Goal: Task Accomplishment & Management: Use online tool/utility

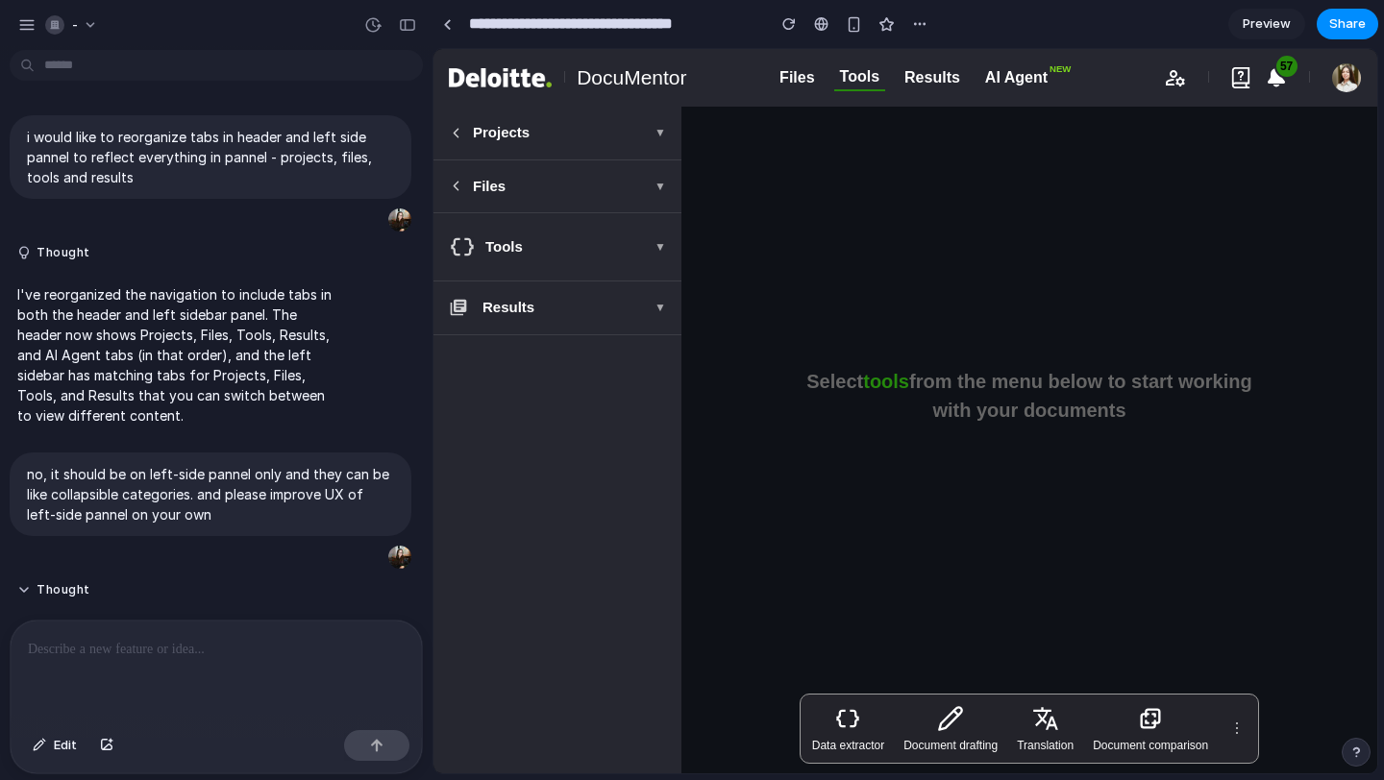
scroll to position [577, 0]
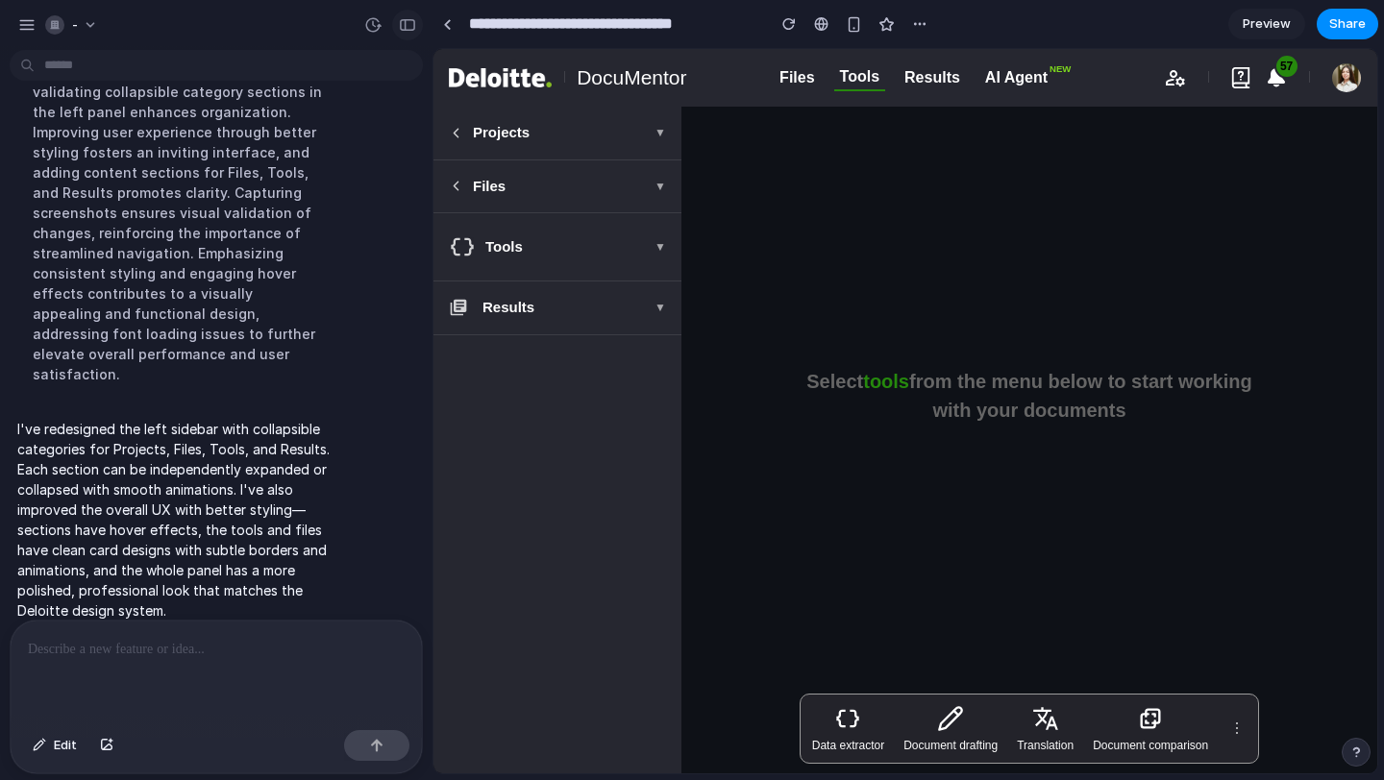
click at [417, 23] on button "button" at bounding box center [407, 25] width 31 height 31
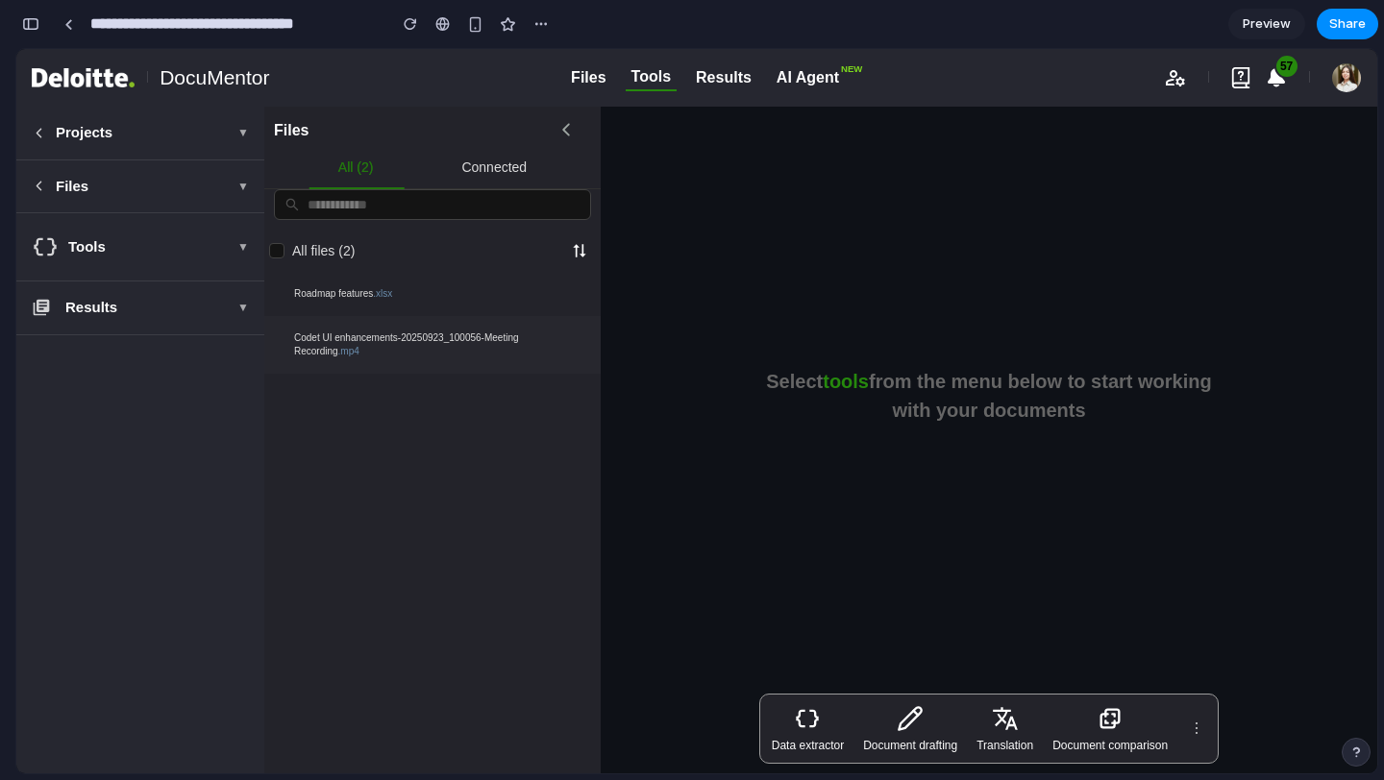
click at [570, 136] on icon at bounding box center [565, 129] width 19 height 19
click at [247, 179] on span "▼" at bounding box center [243, 186] width 12 height 17
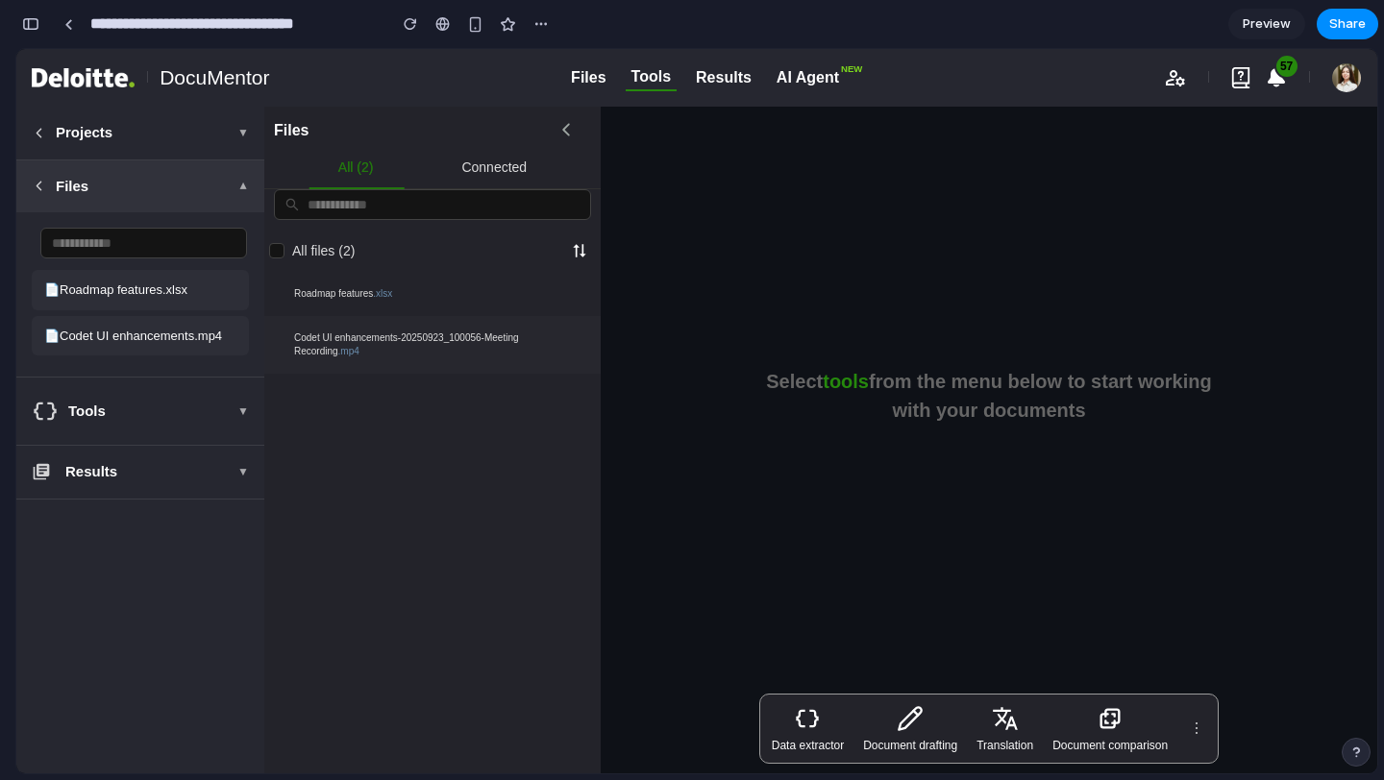
click at [247, 179] on span "▼" at bounding box center [243, 186] width 12 height 17
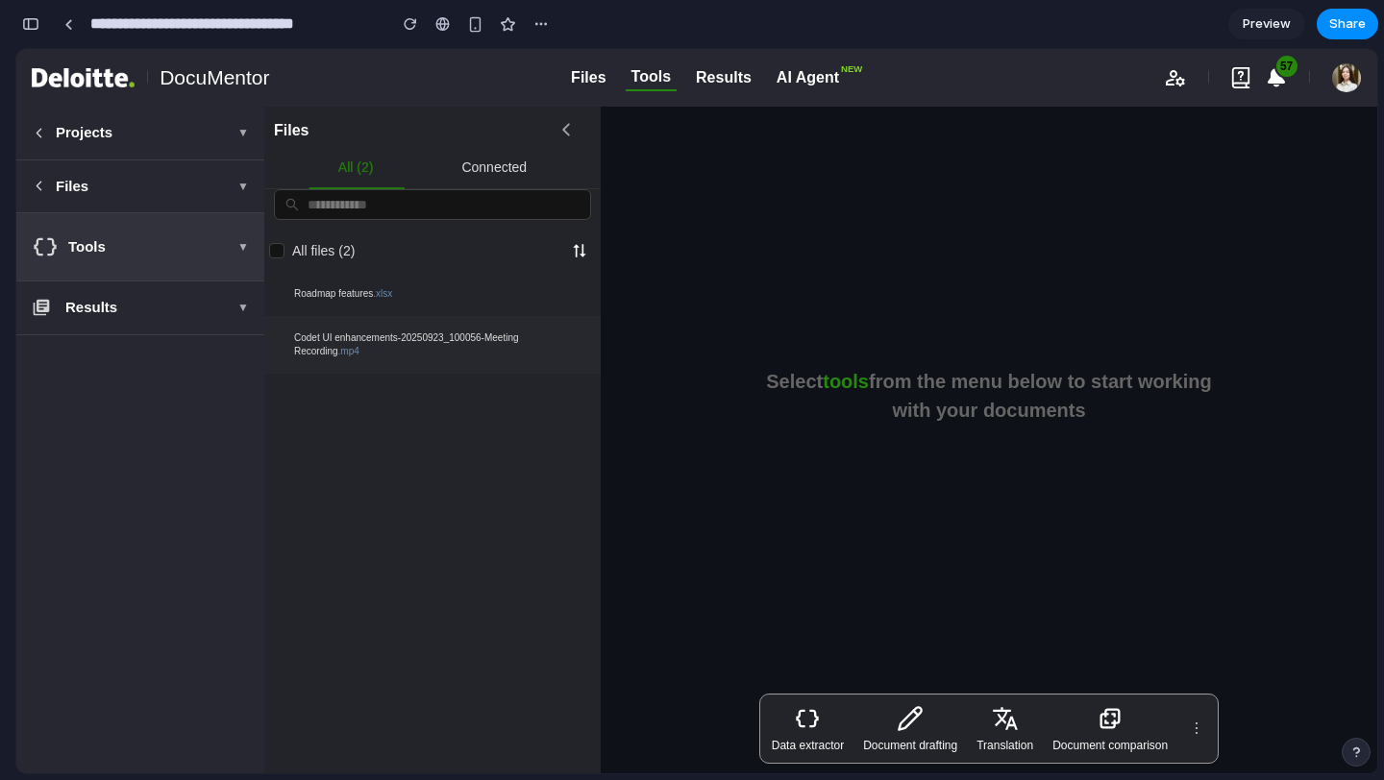
click at [247, 243] on span "▼" at bounding box center [243, 246] width 12 height 17
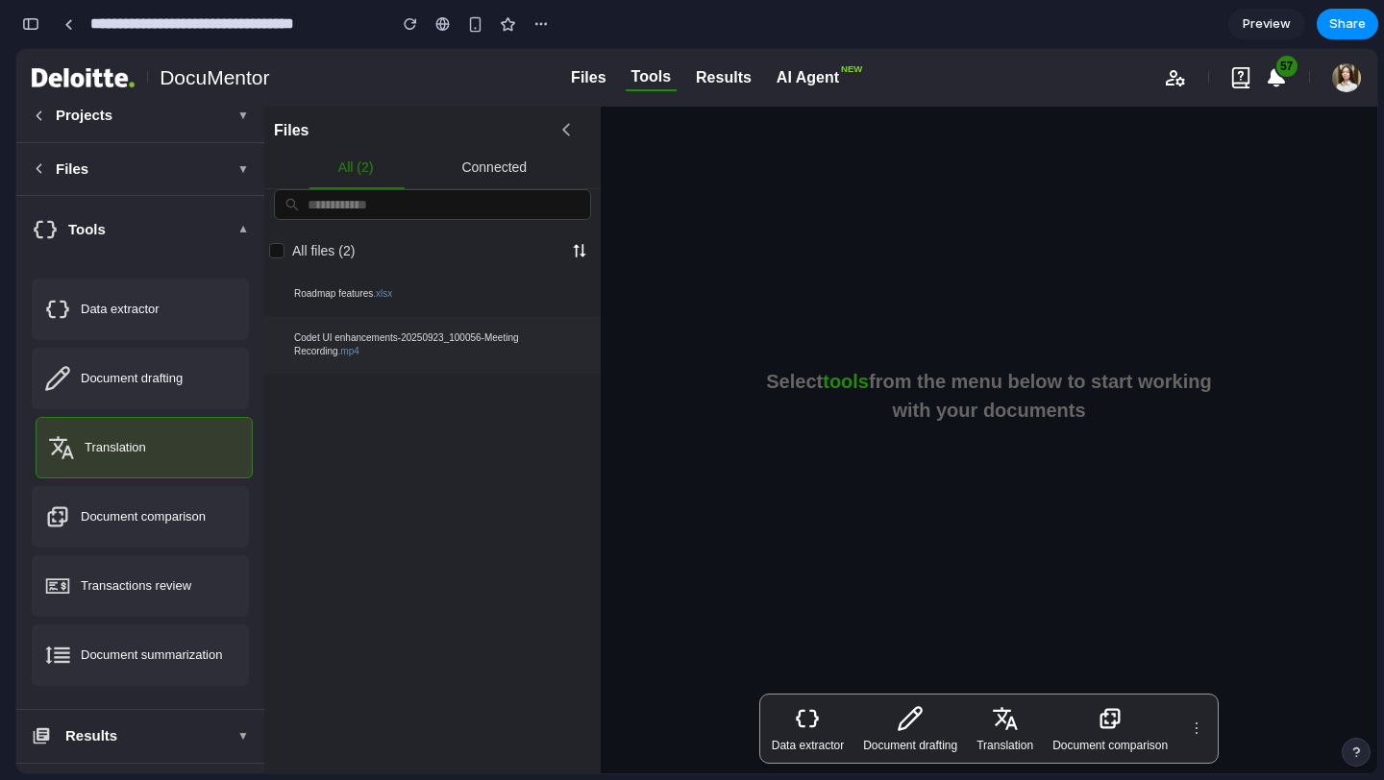
scroll to position [0, 0]
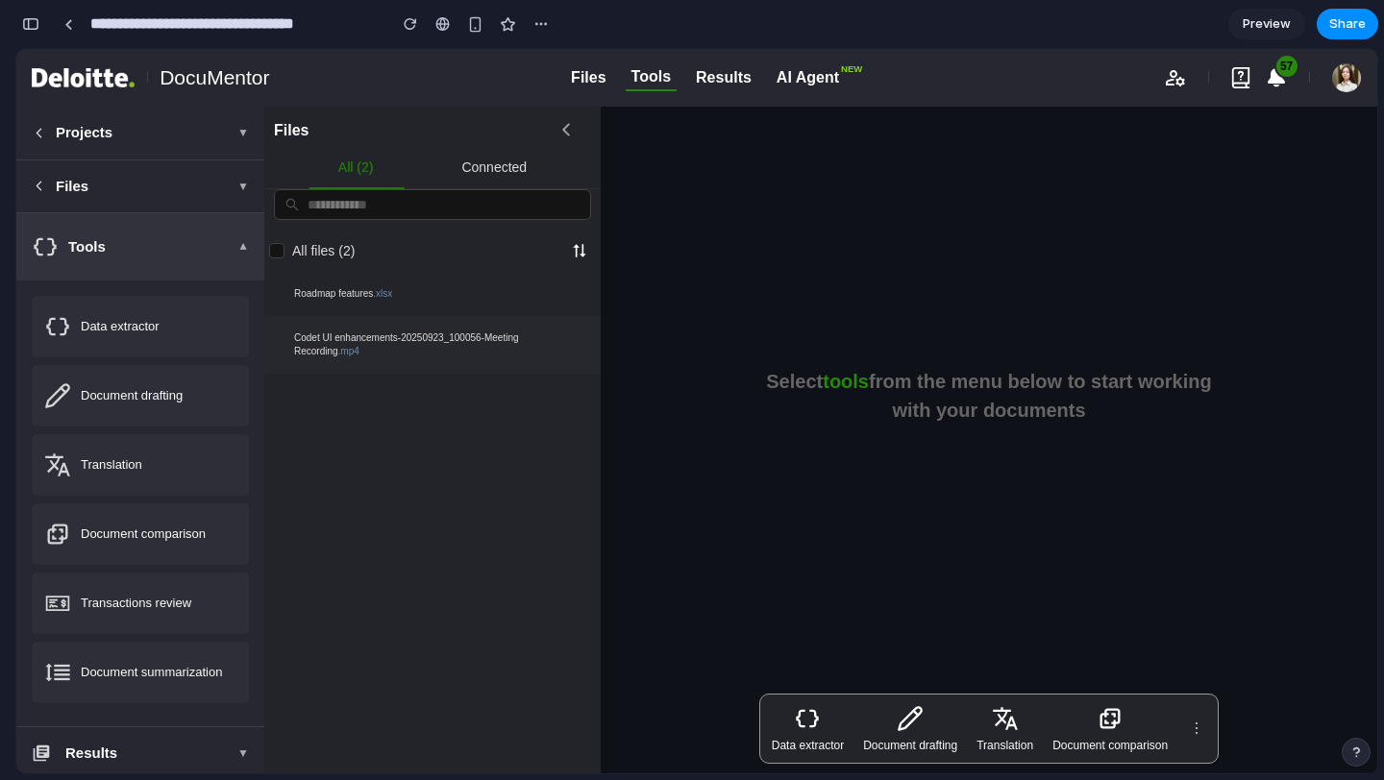
click at [237, 255] on span "▼" at bounding box center [243, 246] width 12 height 17
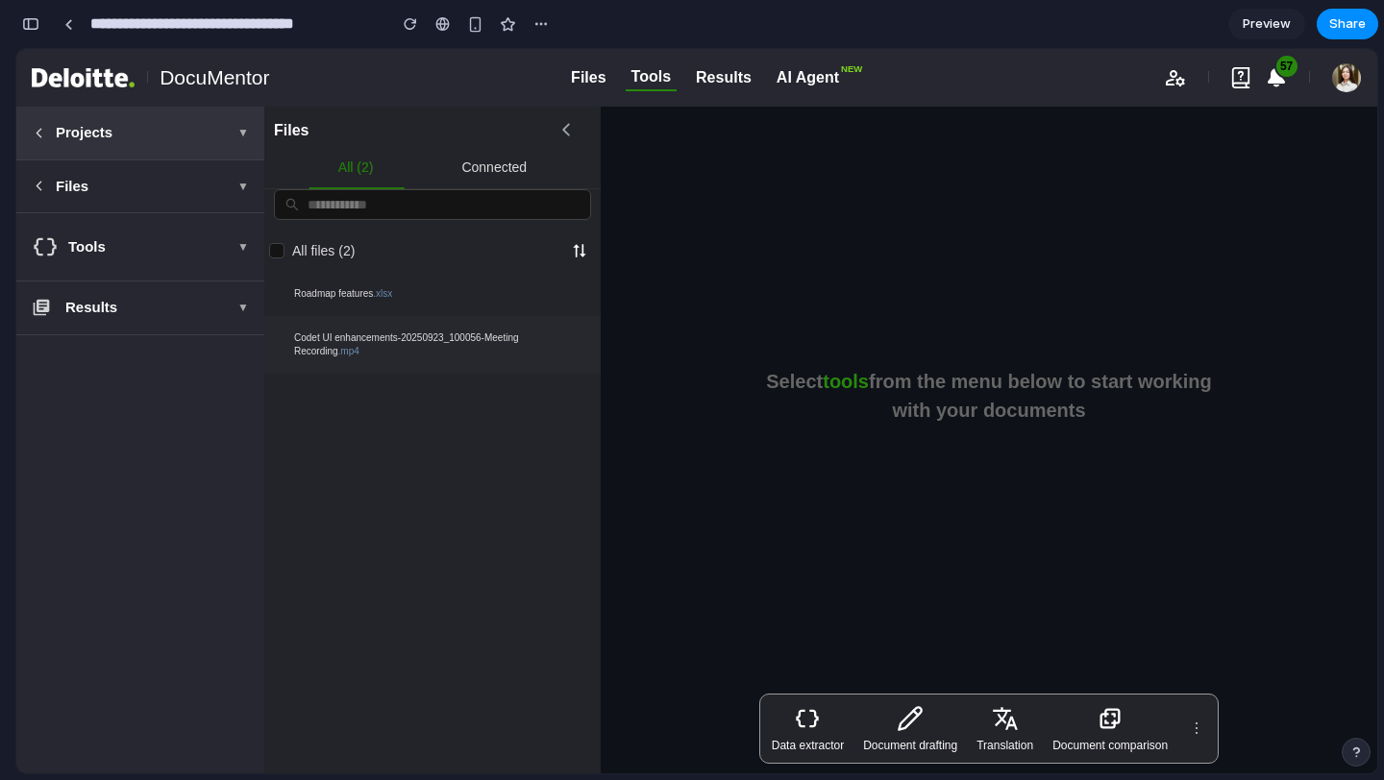
click at [239, 122] on button "Projects ▼" at bounding box center [140, 133] width 248 height 53
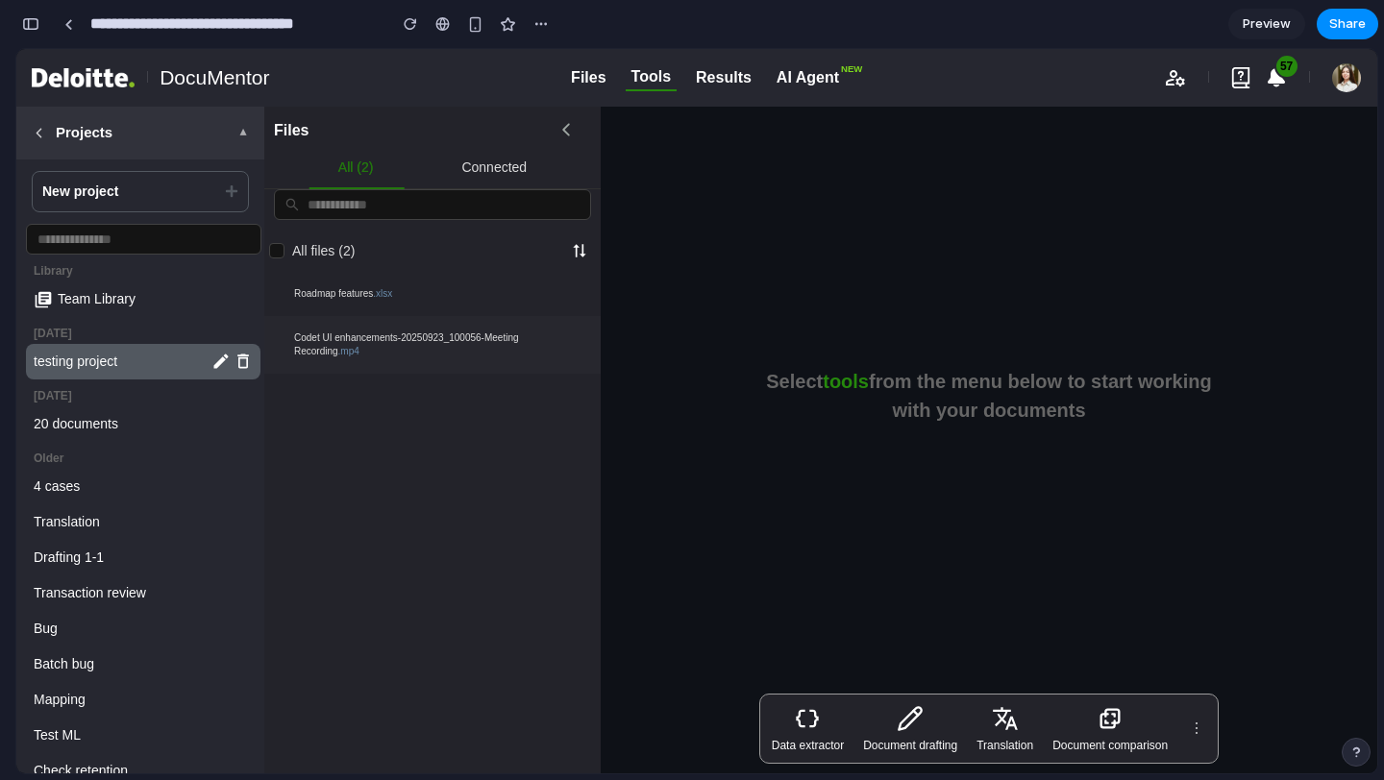
click at [241, 137] on span "▼" at bounding box center [243, 132] width 12 height 17
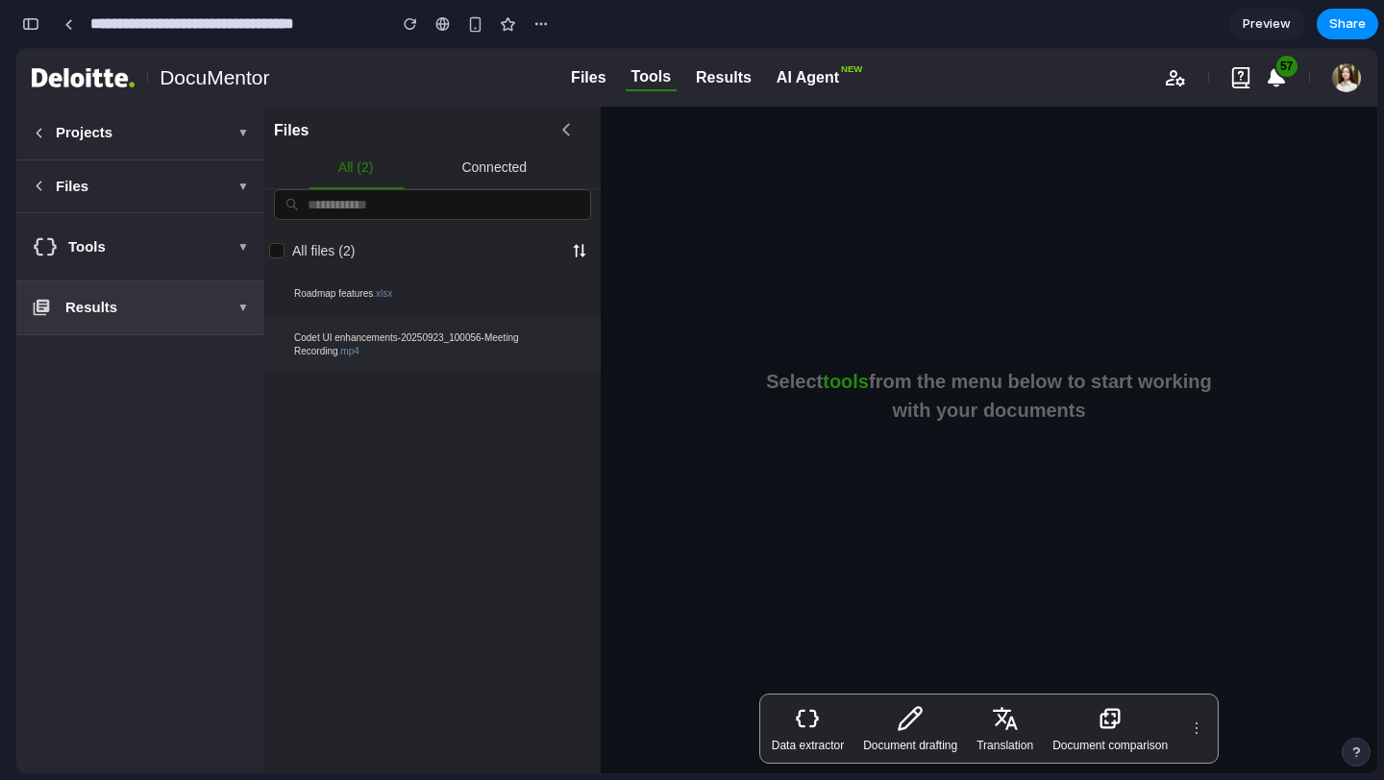
click at [239, 308] on span "▼" at bounding box center [243, 307] width 12 height 17
click at [1340, 26] on span "Share" at bounding box center [1347, 23] width 37 height 19
click at [1189, 299] on div "Share ' DocuMentor Dashboard Reorganization ' Марина Локтионова Creator Anyone …" at bounding box center [692, 390] width 1384 height 780
click at [958, 703] on div "Document drafting" at bounding box center [910, 729] width 106 height 57
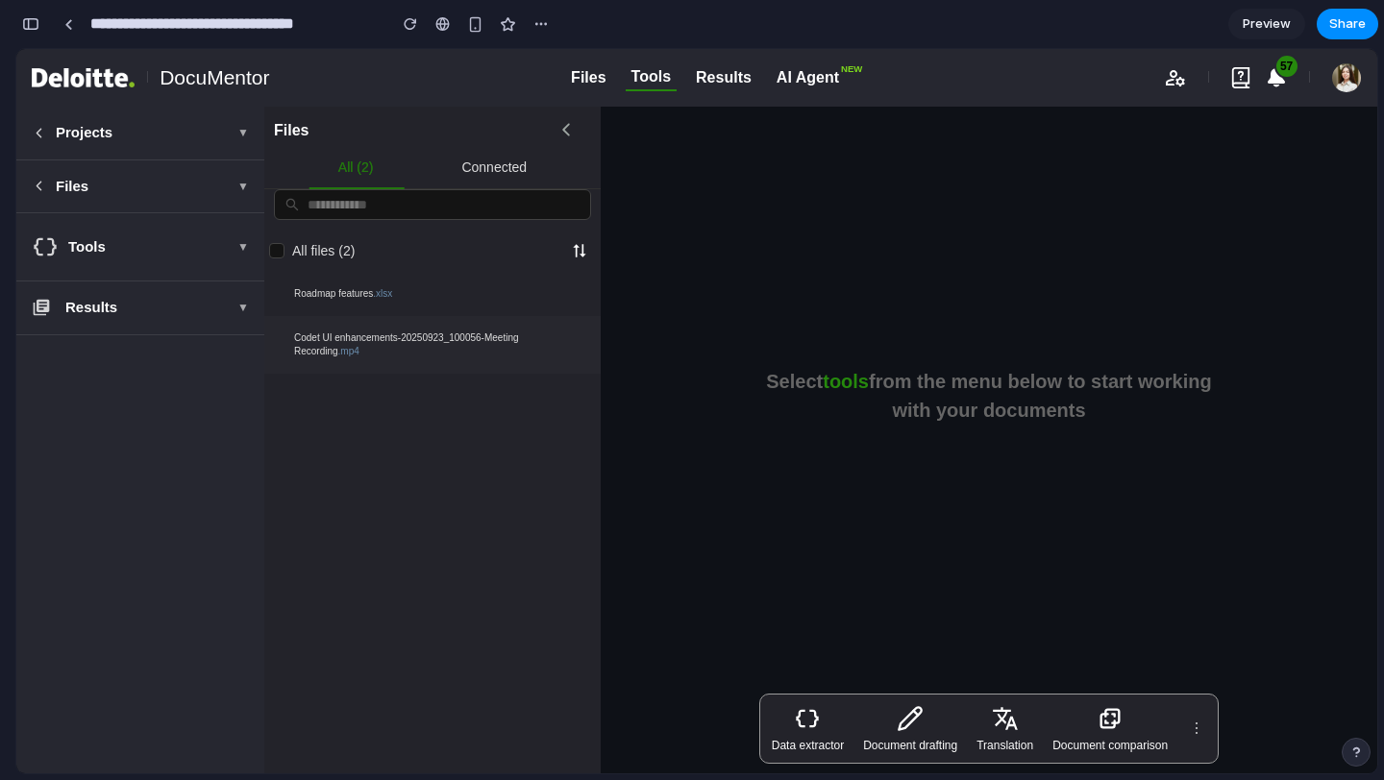
click at [974, 695] on div "Data extractor Document drafting Translation Document comparison Transactions r…" at bounding box center [988, 729] width 459 height 70
click at [35, 35] on button "button" at bounding box center [30, 24] width 31 height 31
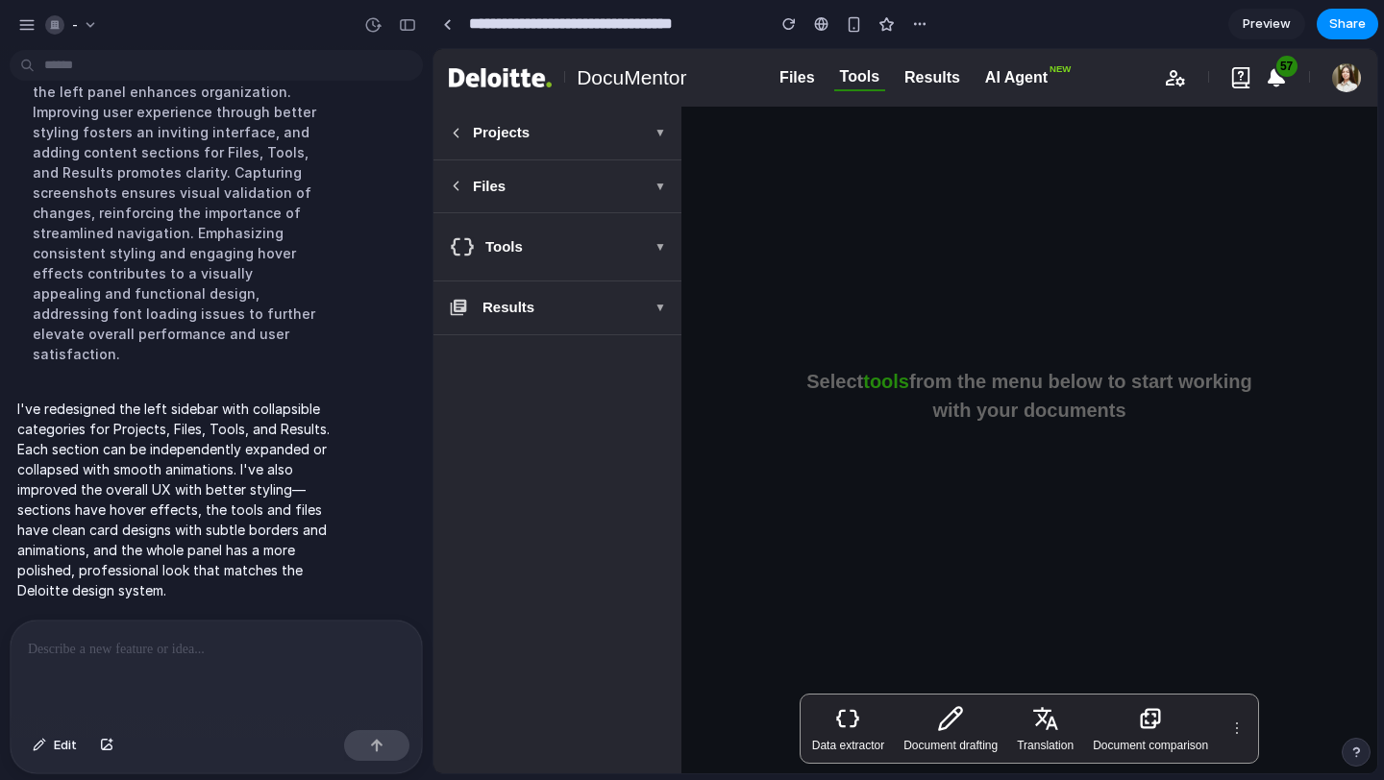
scroll to position [577, 0]
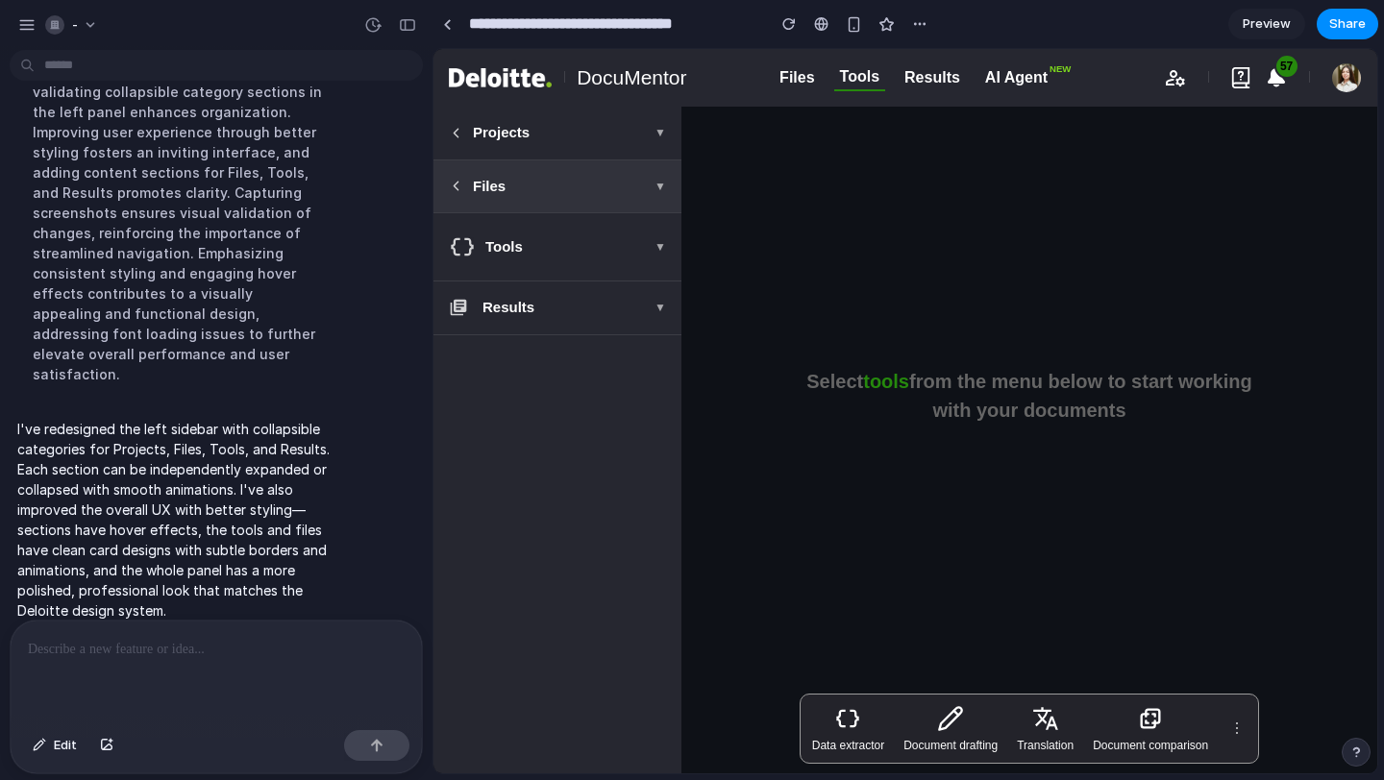
click at [460, 187] on icon at bounding box center [456, 186] width 14 height 14
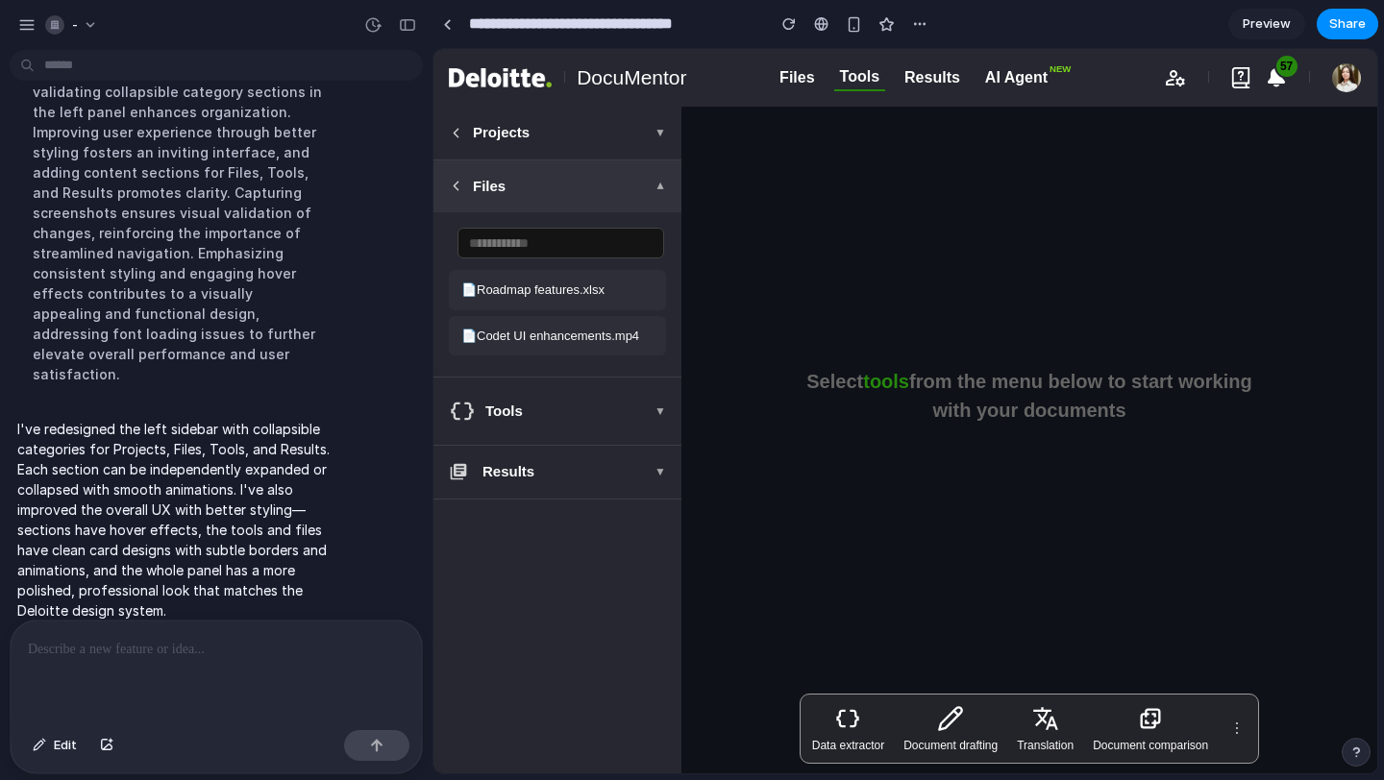
click at [460, 187] on icon at bounding box center [456, 186] width 14 height 14
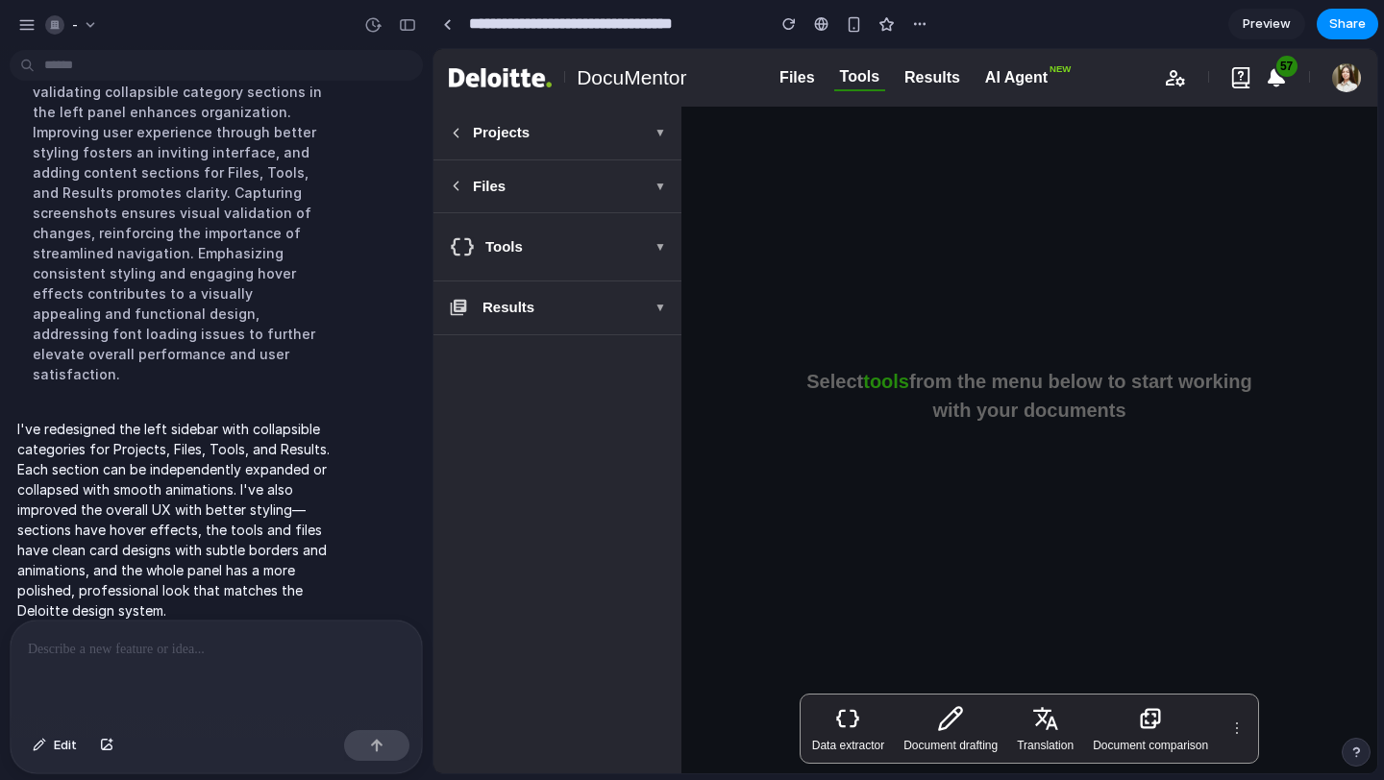
click at [260, 650] on p at bounding box center [216, 649] width 377 height 23
click at [25, 651] on div "**********" at bounding box center [216, 672] width 411 height 102
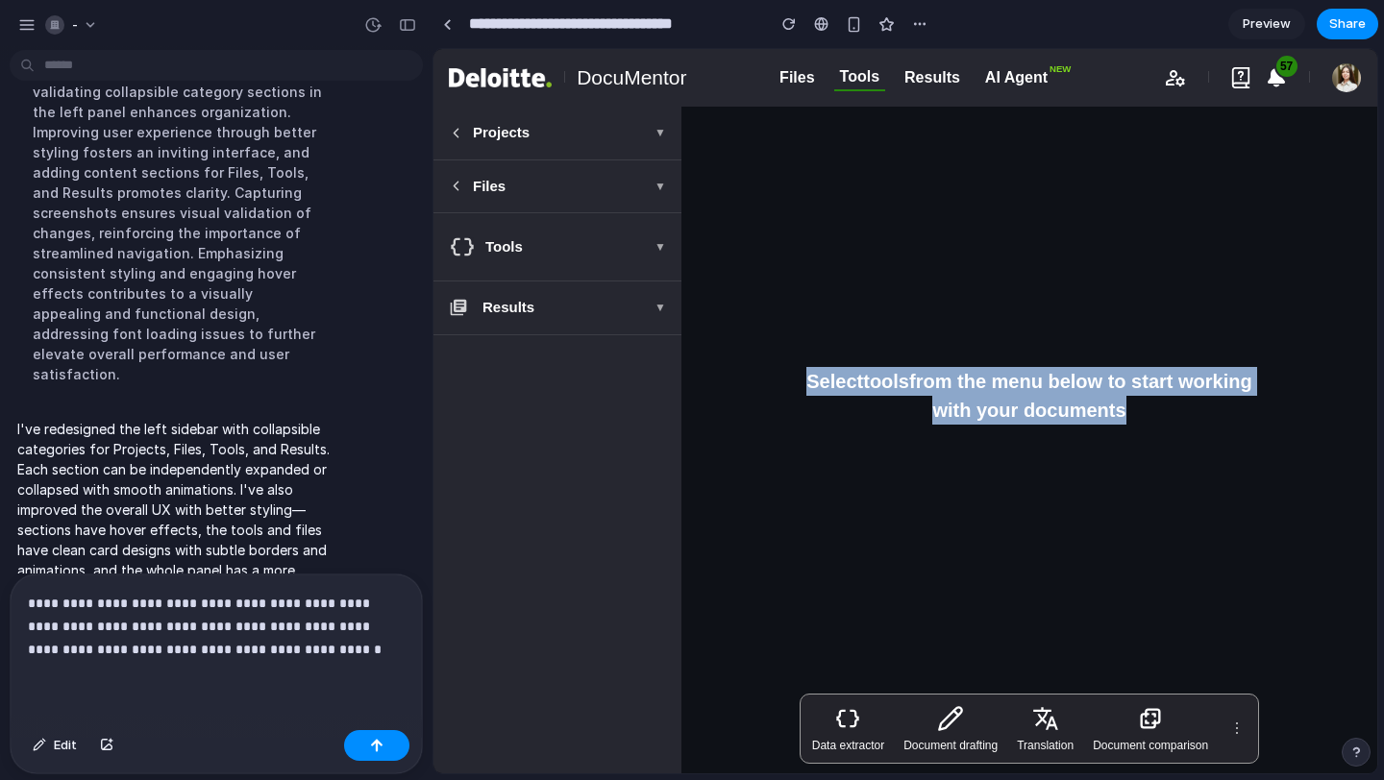
drag, startPoint x: 797, startPoint y: 377, endPoint x: 1137, endPoint y: 409, distance: 341.8
click at [1137, 409] on p "Select tools from the menu below to start working with your documents" at bounding box center [1029, 396] width 481 height 58
copy p "Select tools from the menu below to start working with your documents"
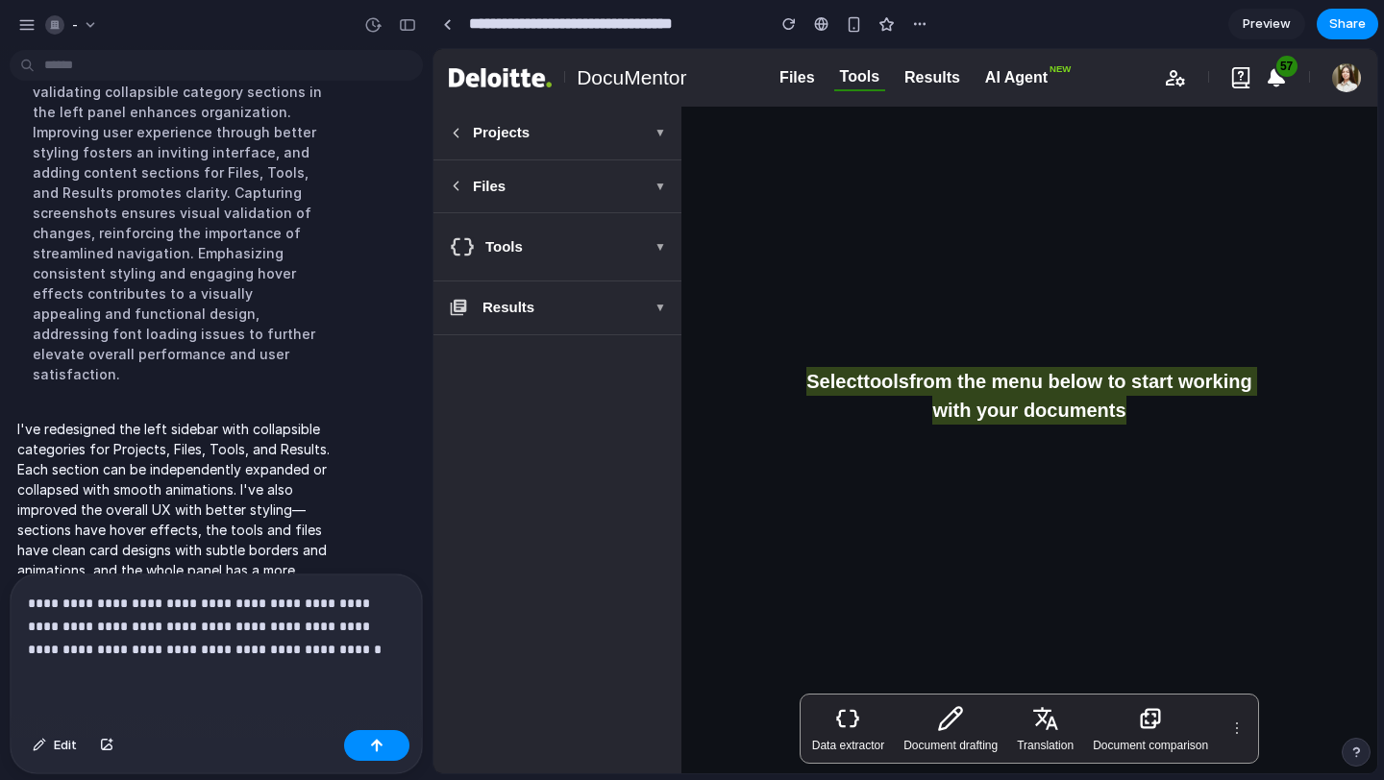
click at [344, 649] on p "**********" at bounding box center [216, 626] width 377 height 69
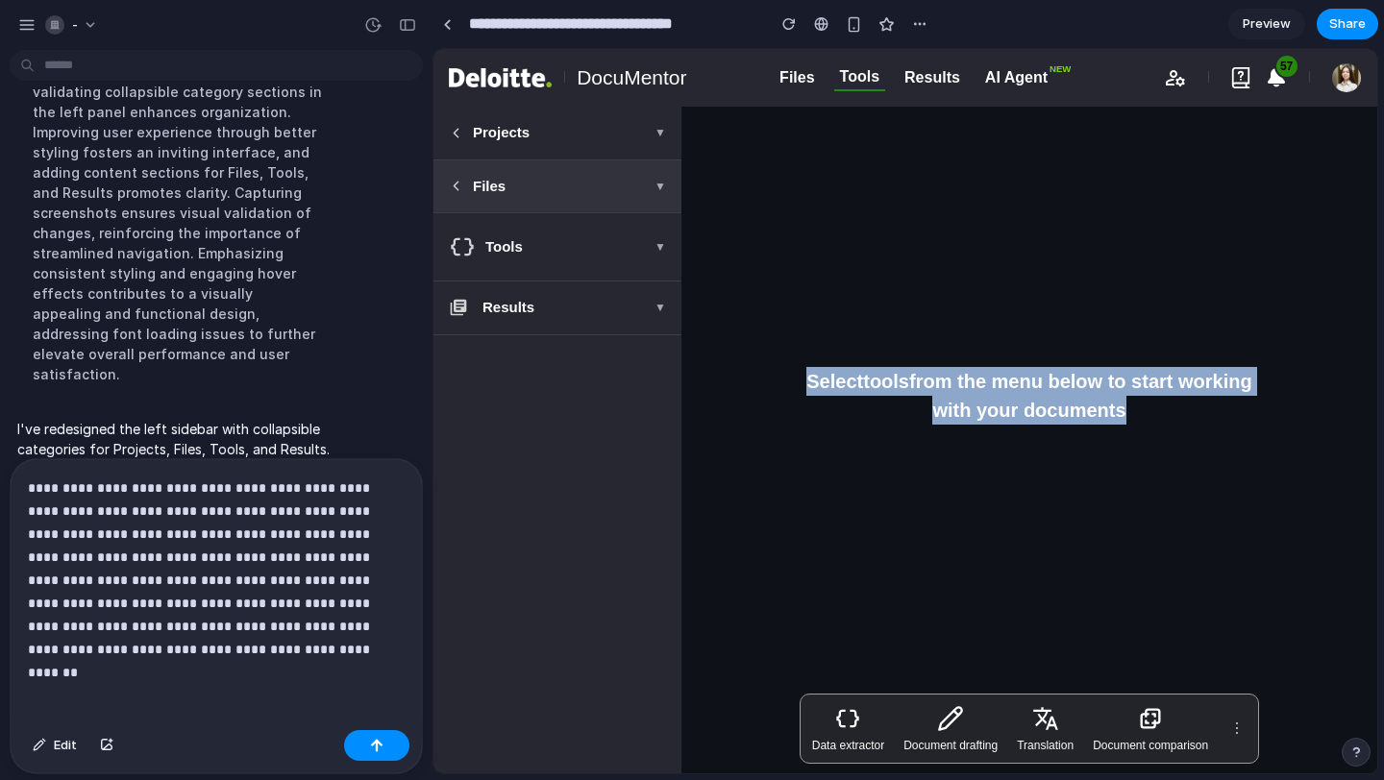
click at [662, 189] on span "▼" at bounding box center [660, 186] width 12 height 17
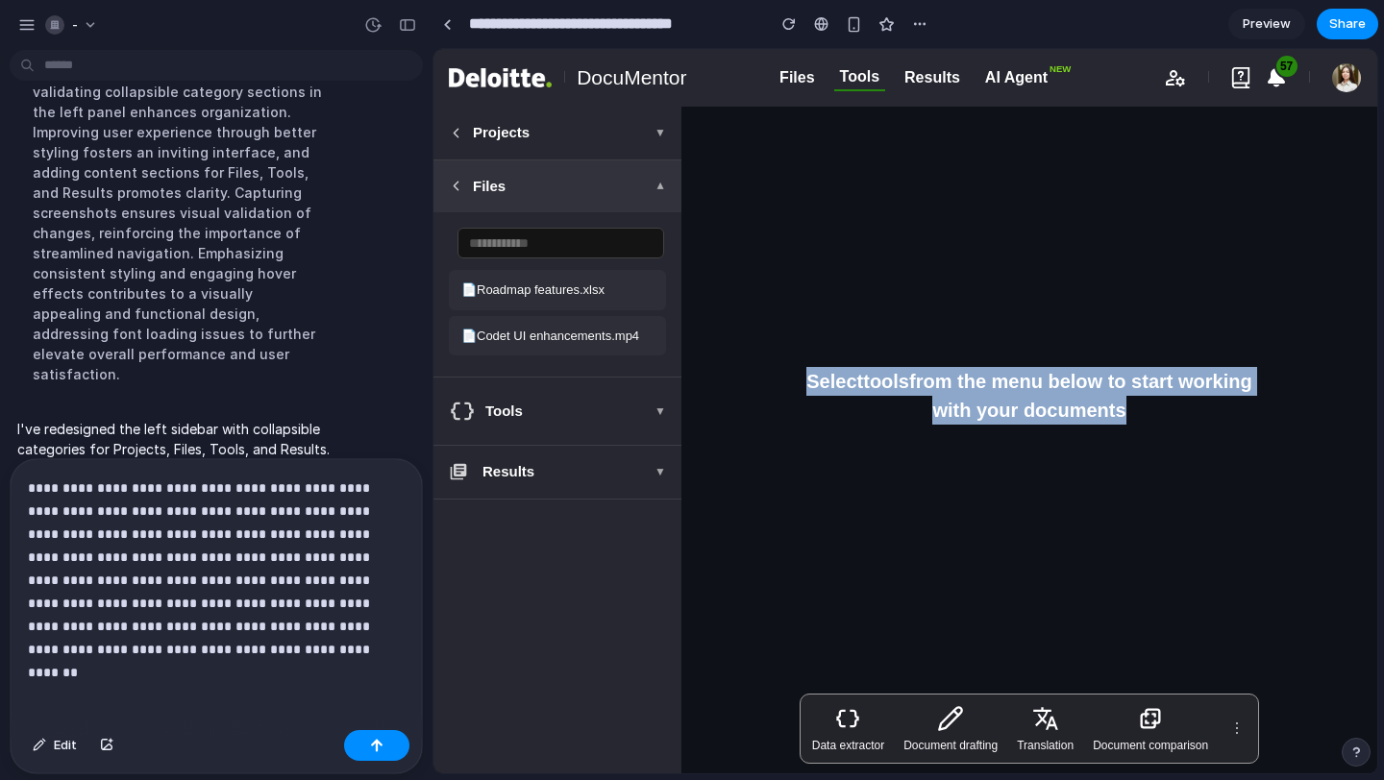
click at [662, 189] on span "▼" at bounding box center [660, 186] width 12 height 17
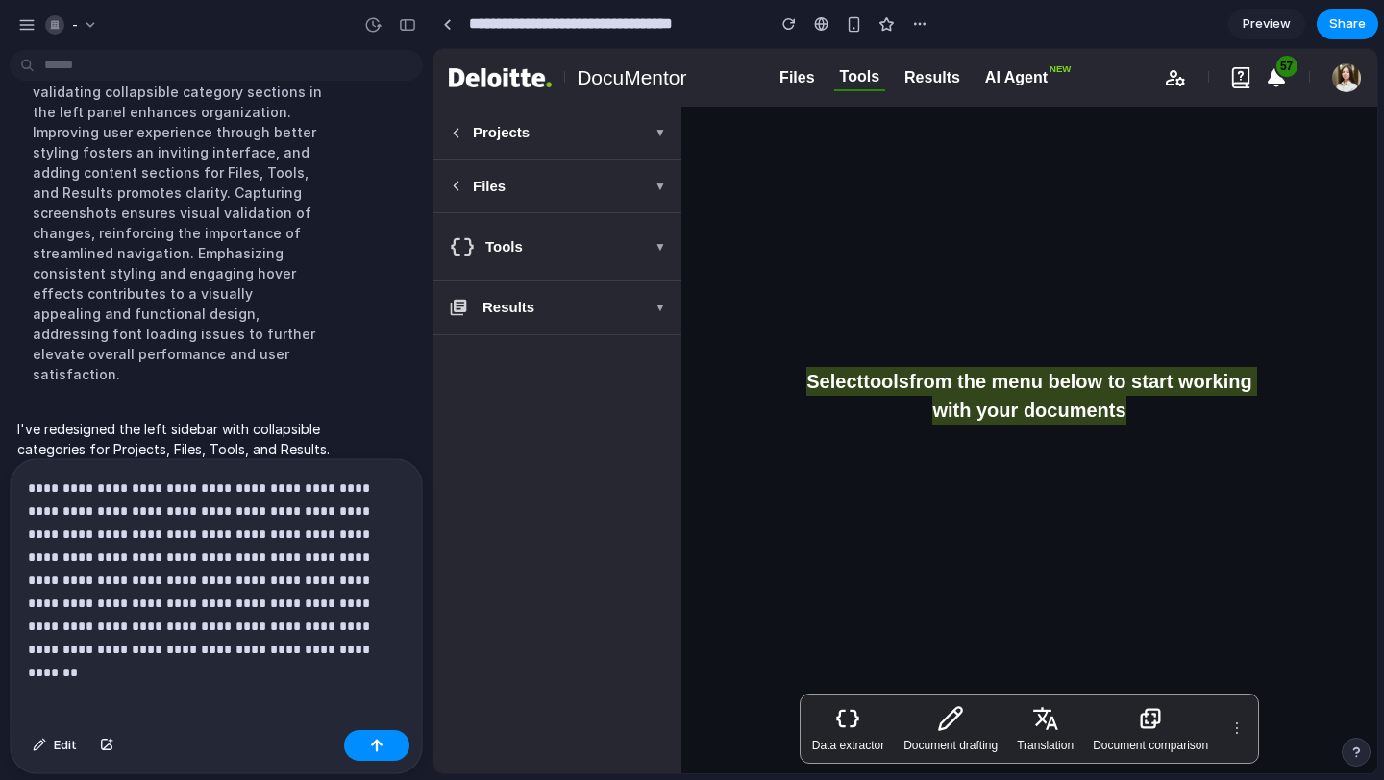
click at [112, 648] on p "**********" at bounding box center [216, 569] width 377 height 185
click at [375, 745] on div "button" at bounding box center [376, 745] width 13 height 13
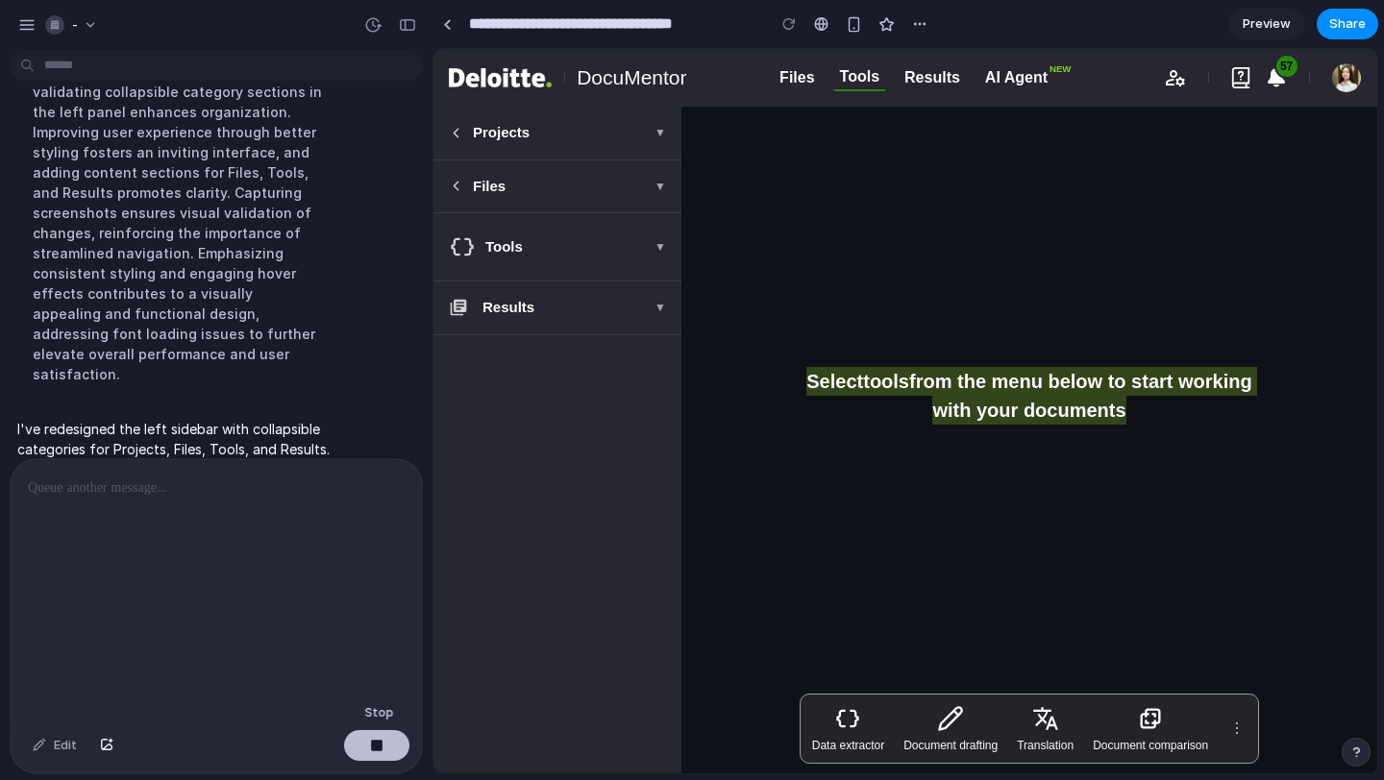
scroll to position [854, 0]
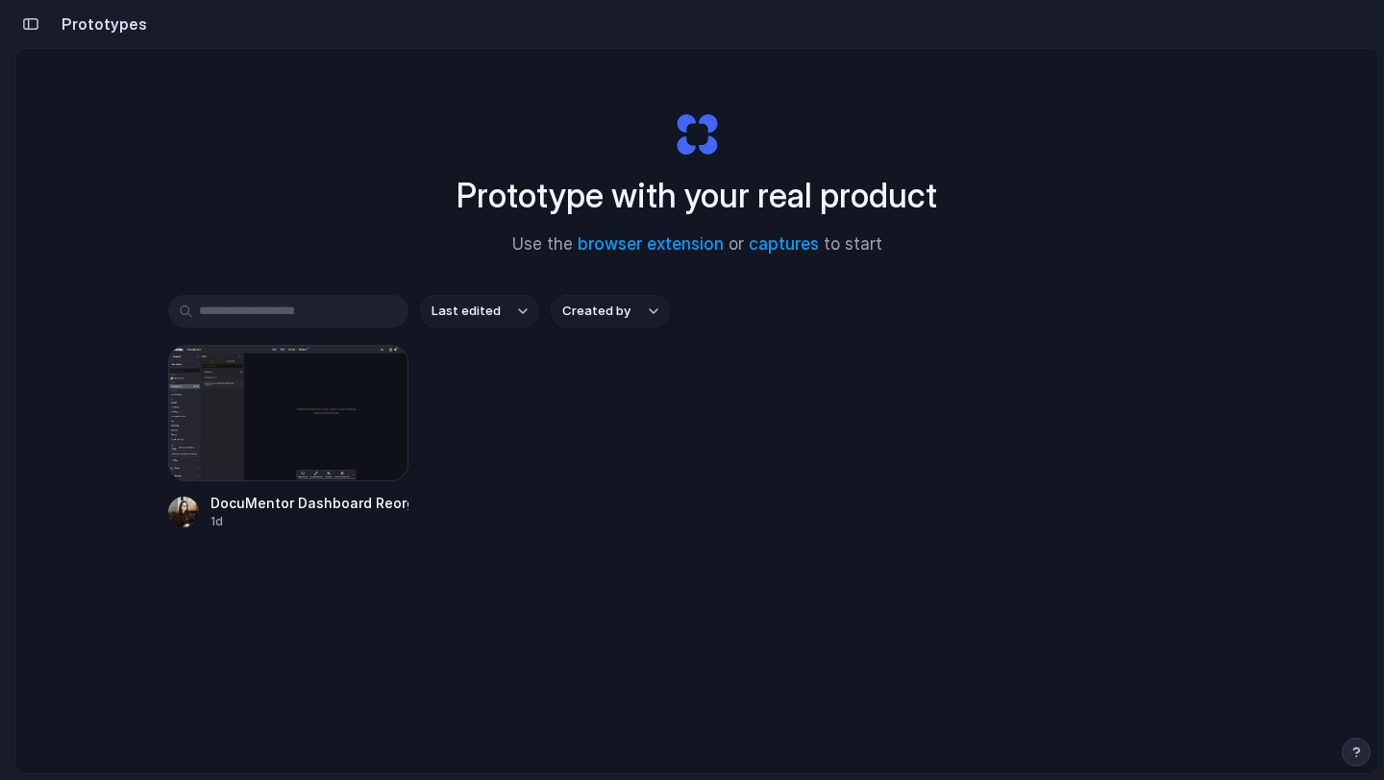
scroll to position [0, 17]
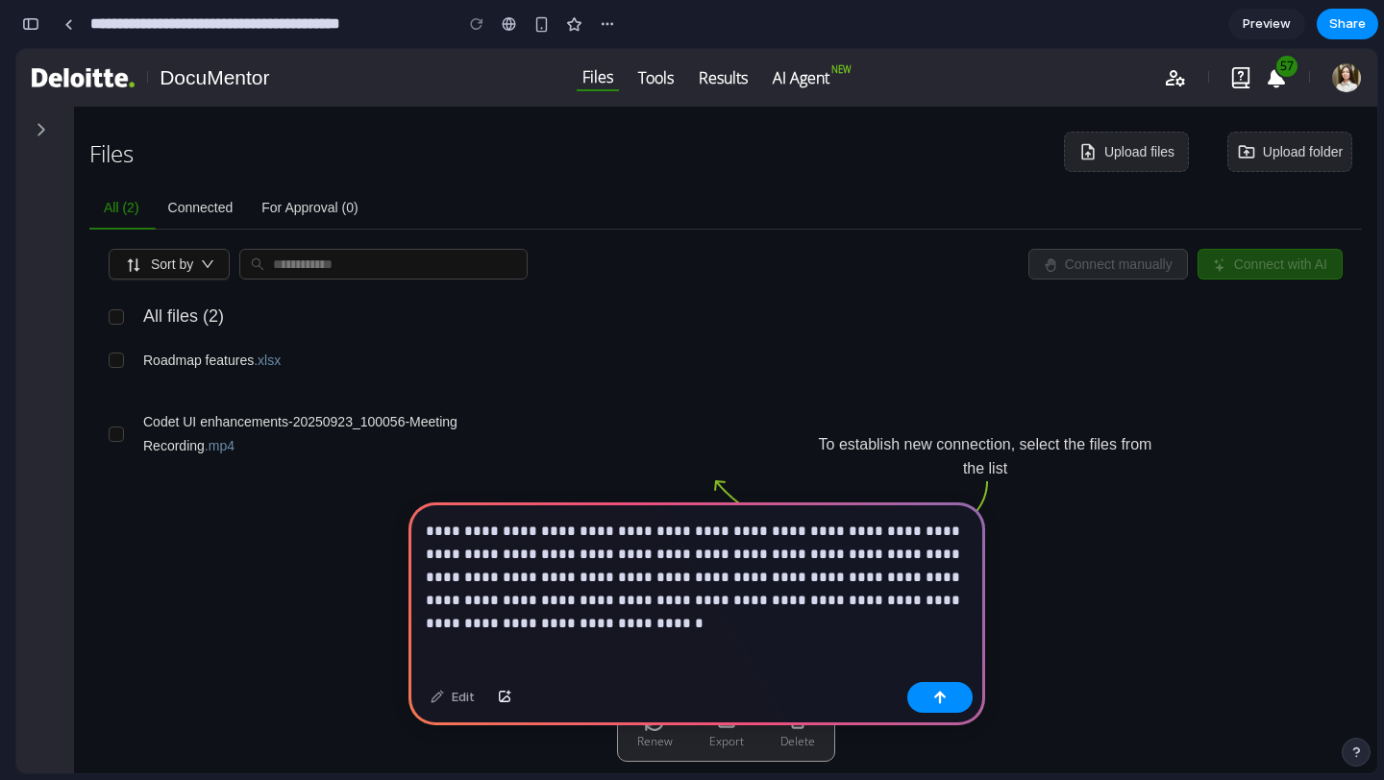
click at [725, 533] on p "**********" at bounding box center [697, 566] width 542 height 92
click at [727, 532] on p "**********" at bounding box center [697, 566] width 542 height 92
click at [920, 609] on p "**********" at bounding box center [697, 566] width 542 height 92
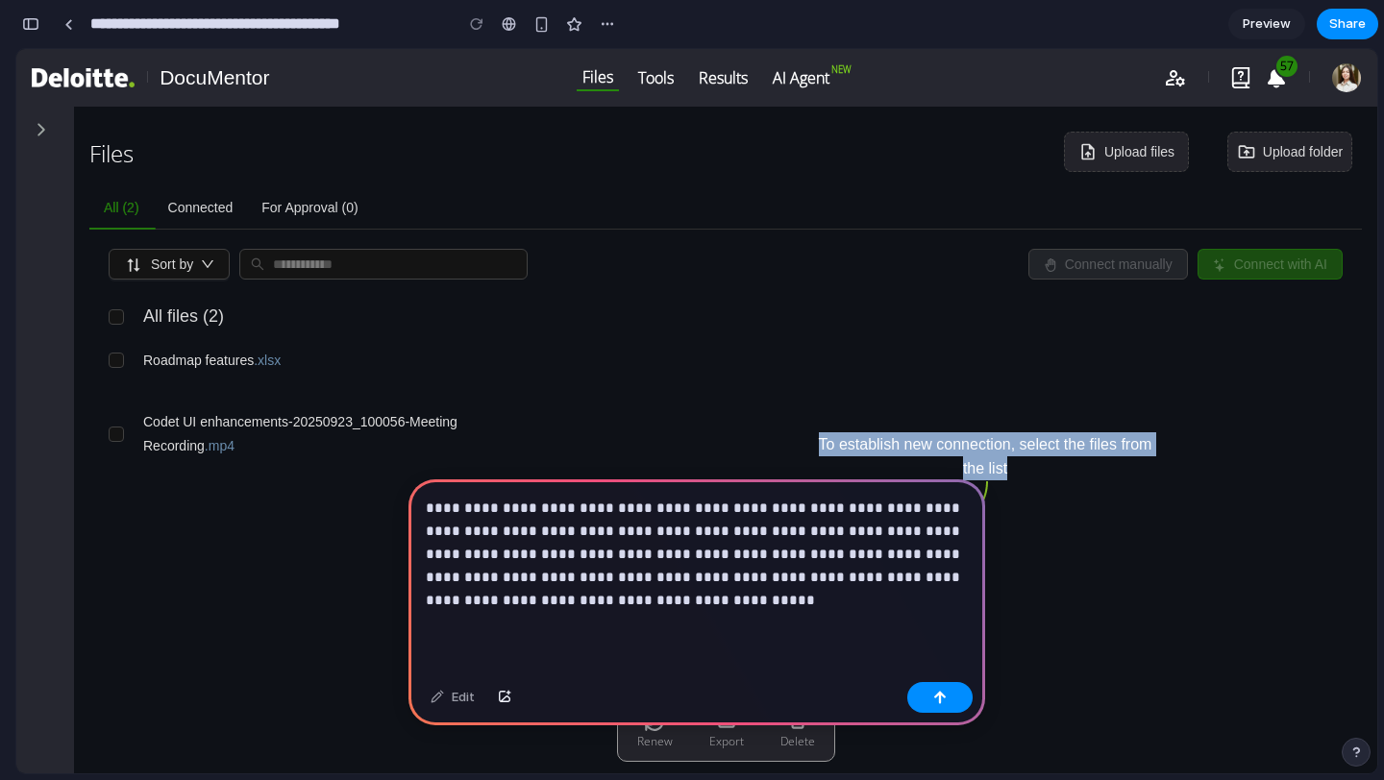
drag, startPoint x: 828, startPoint y: 441, endPoint x: 1029, endPoint y: 473, distance: 203.3
click at [1029, 473] on p "To establish new connection, select the files from the list" at bounding box center [985, 456] width 336 height 48
copy p "To establish new connection, select the files from the list"
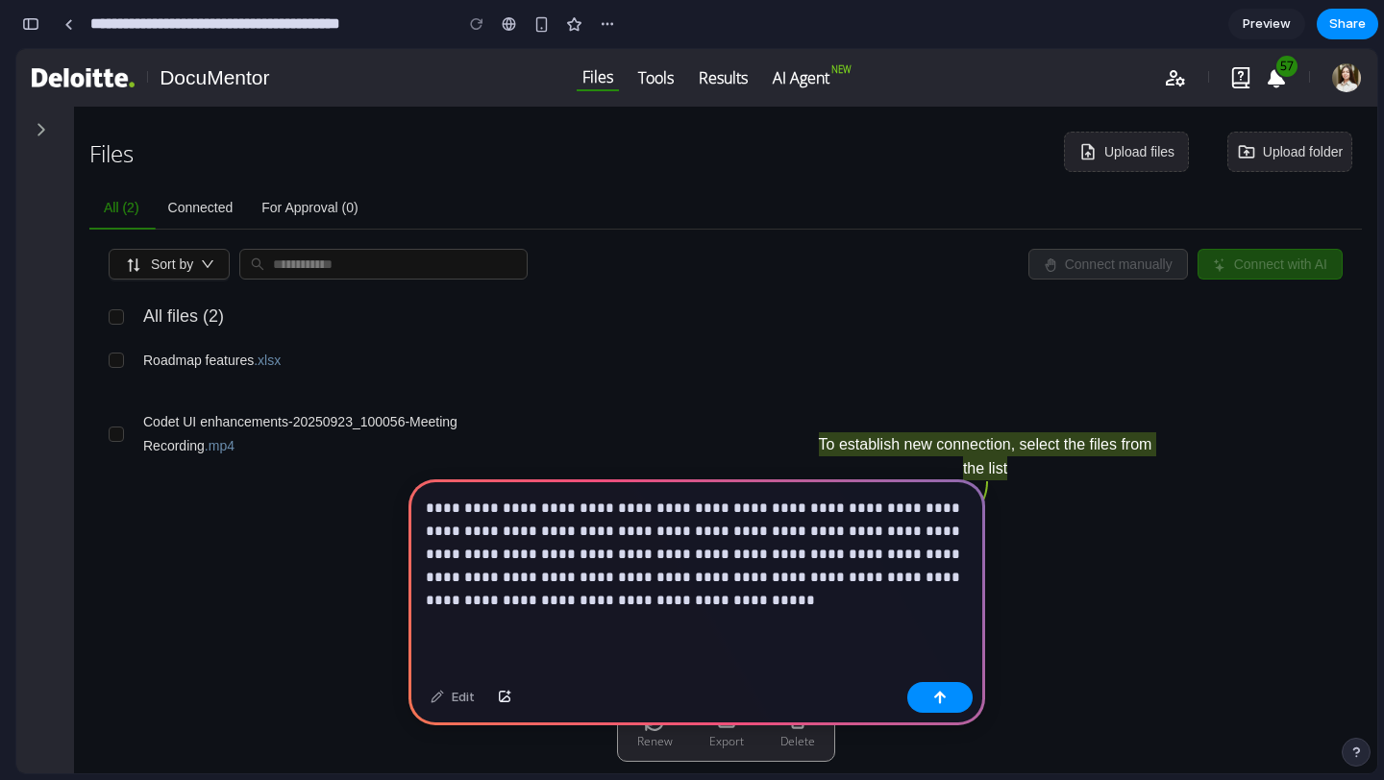
click at [715, 604] on p "**********" at bounding box center [697, 554] width 542 height 115
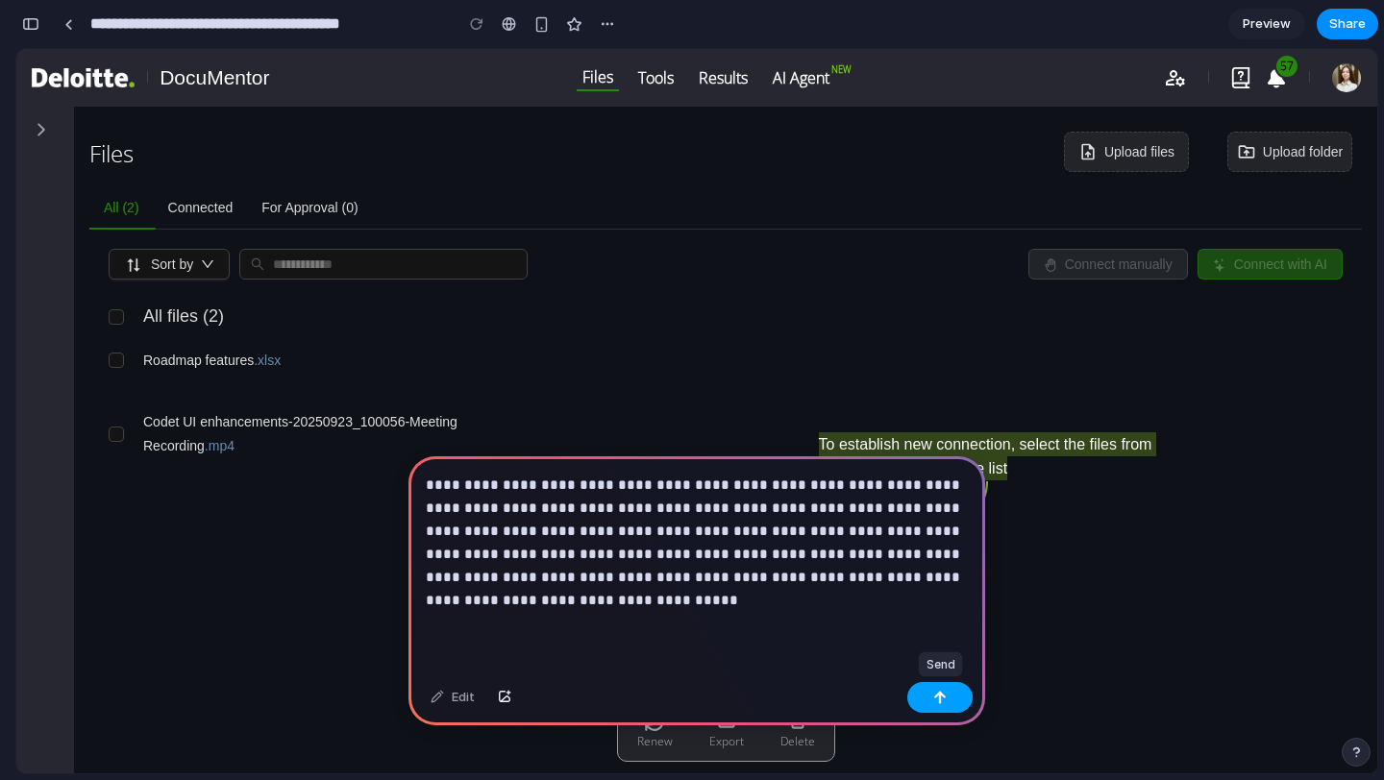
click at [932, 699] on button "button" at bounding box center [939, 697] width 65 height 31
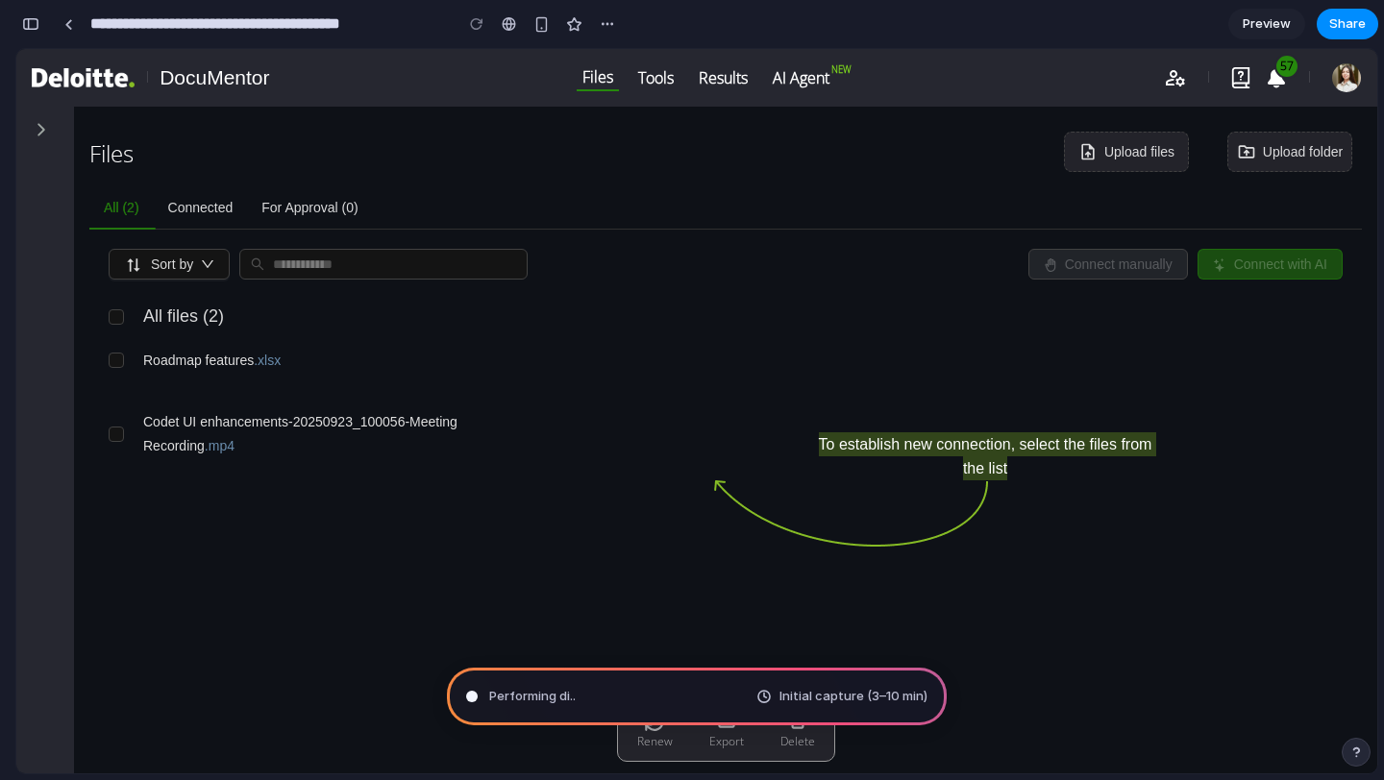
type input "**********"
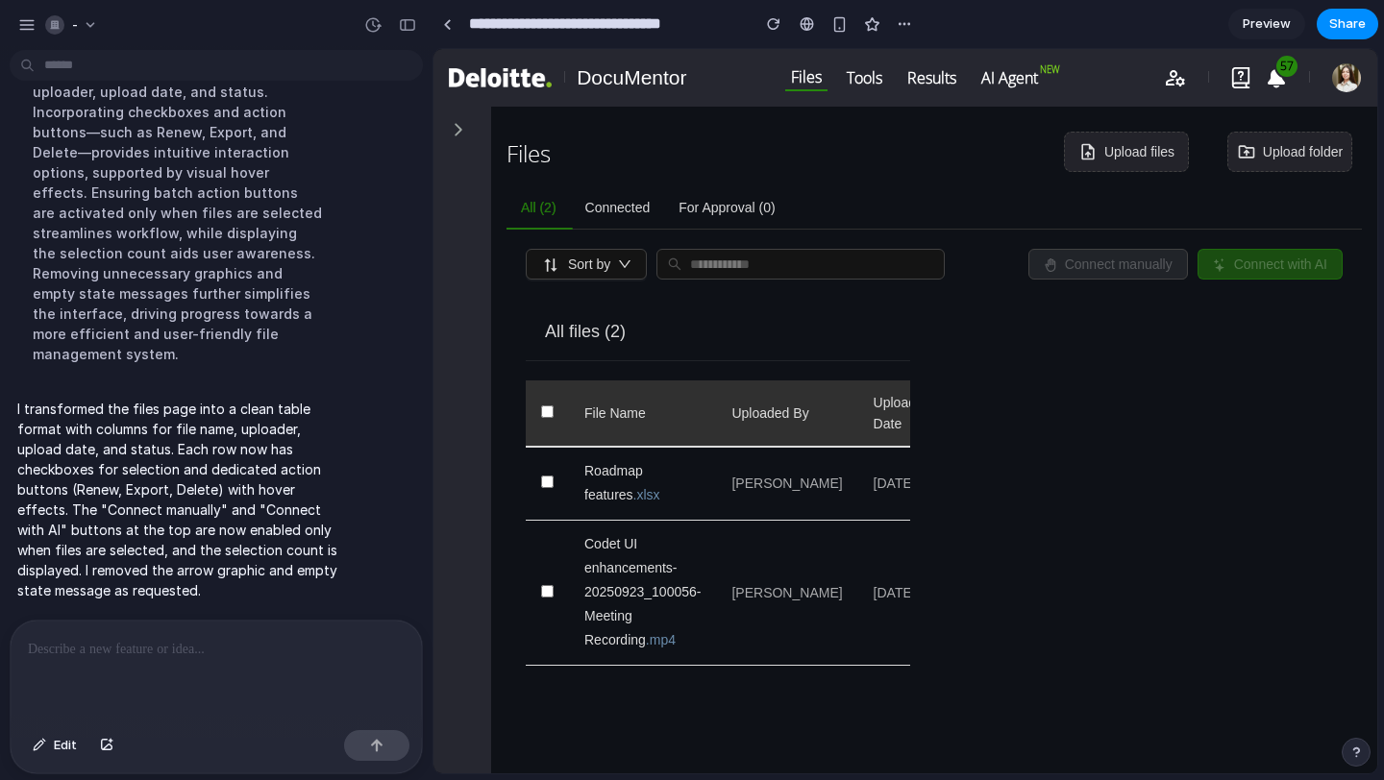
scroll to position [341, 0]
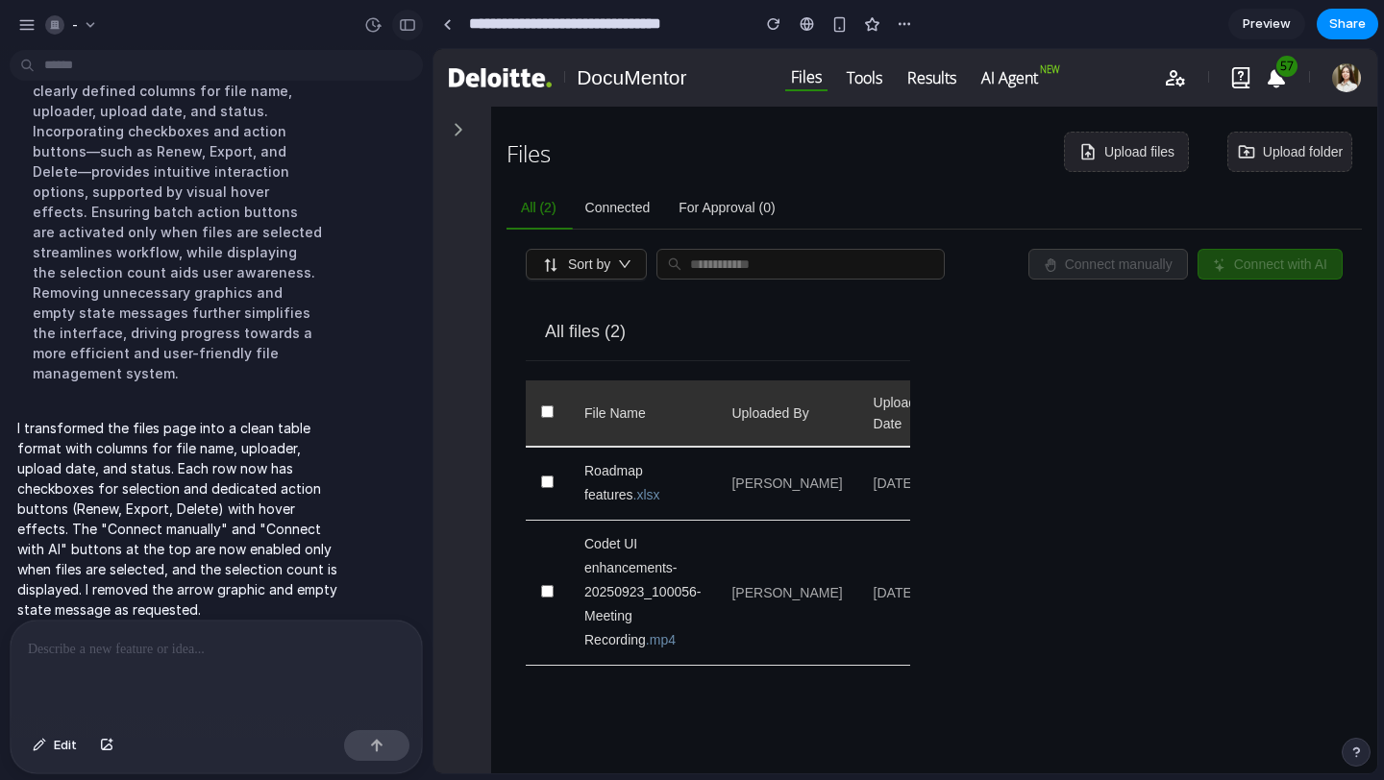
click at [407, 31] on button "button" at bounding box center [407, 25] width 31 height 31
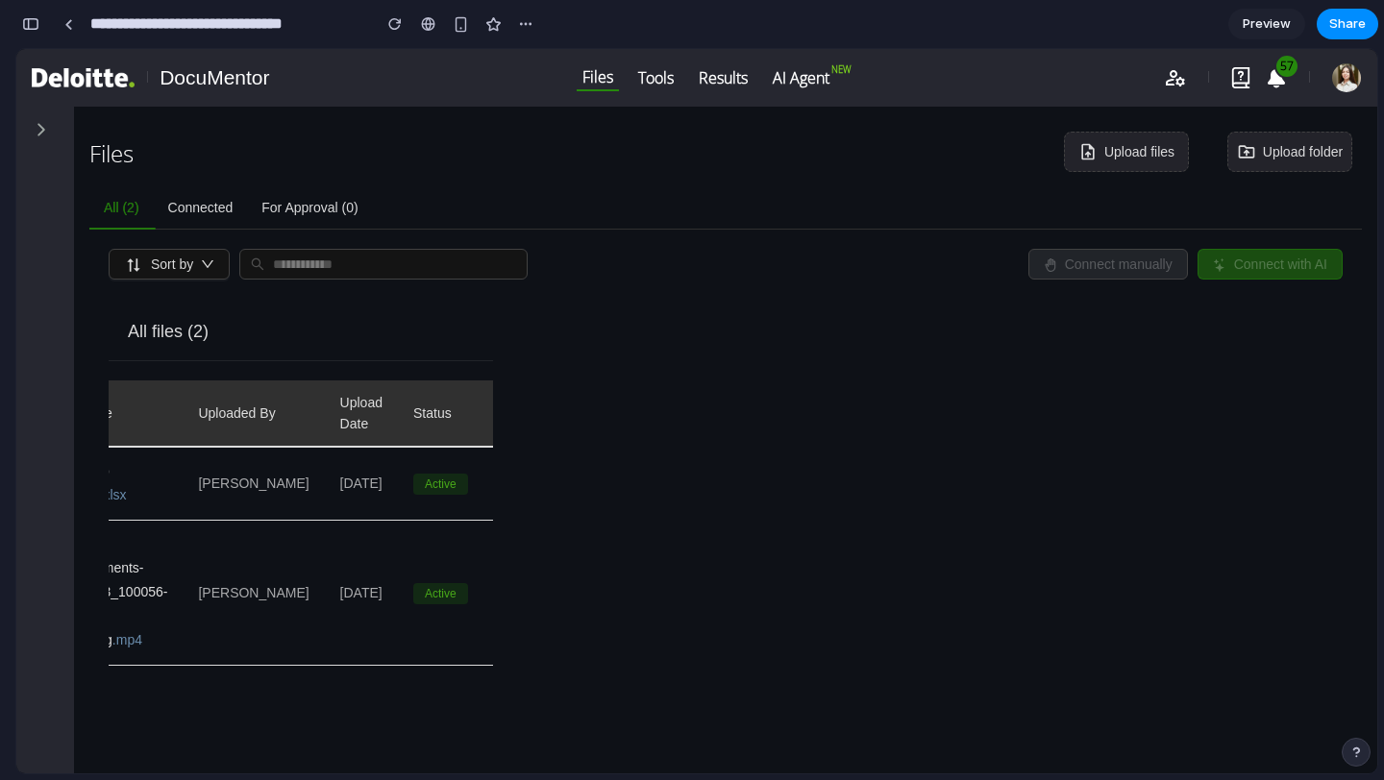
scroll to position [0, 0]
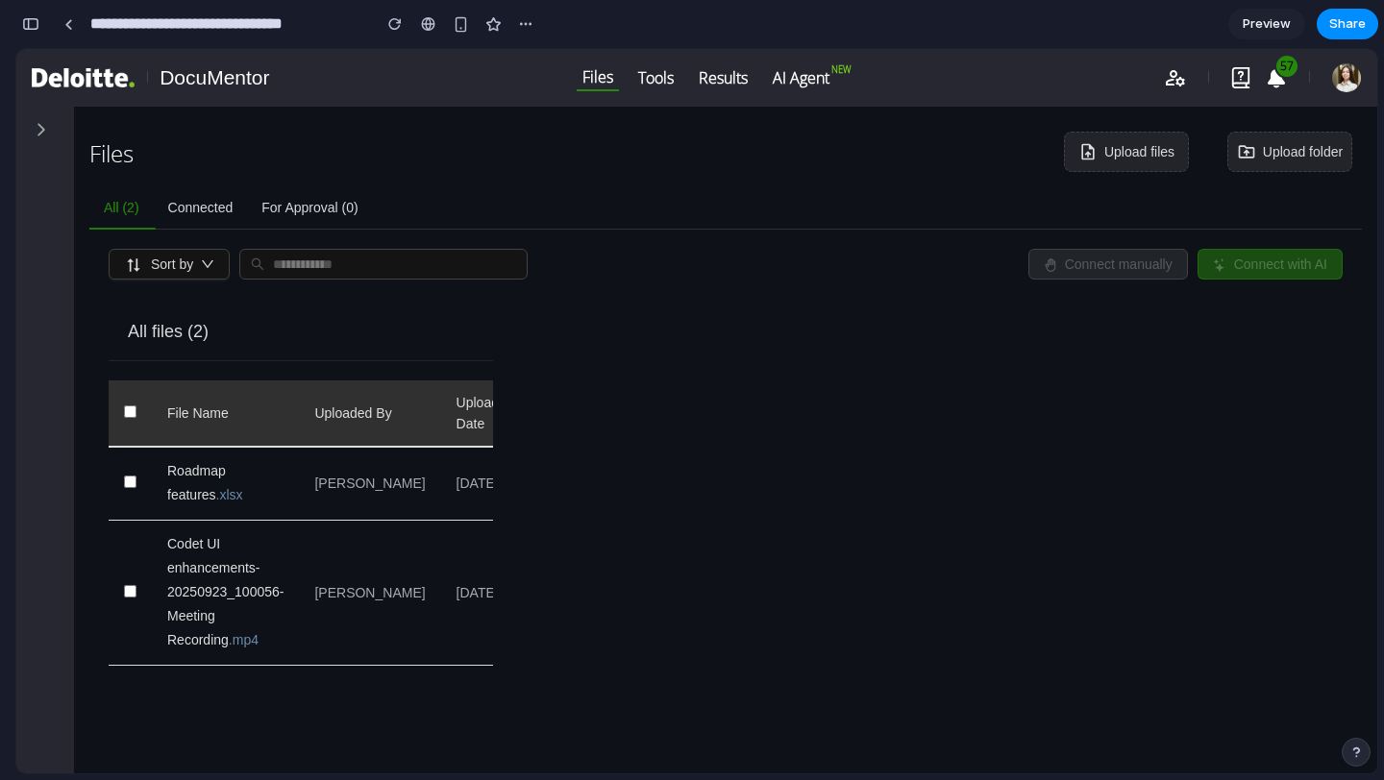
click at [37, 123] on icon at bounding box center [41, 129] width 19 height 19
click at [41, 133] on icon at bounding box center [41, 129] width 19 height 19
click at [37, 31] on button "button" at bounding box center [30, 24] width 31 height 31
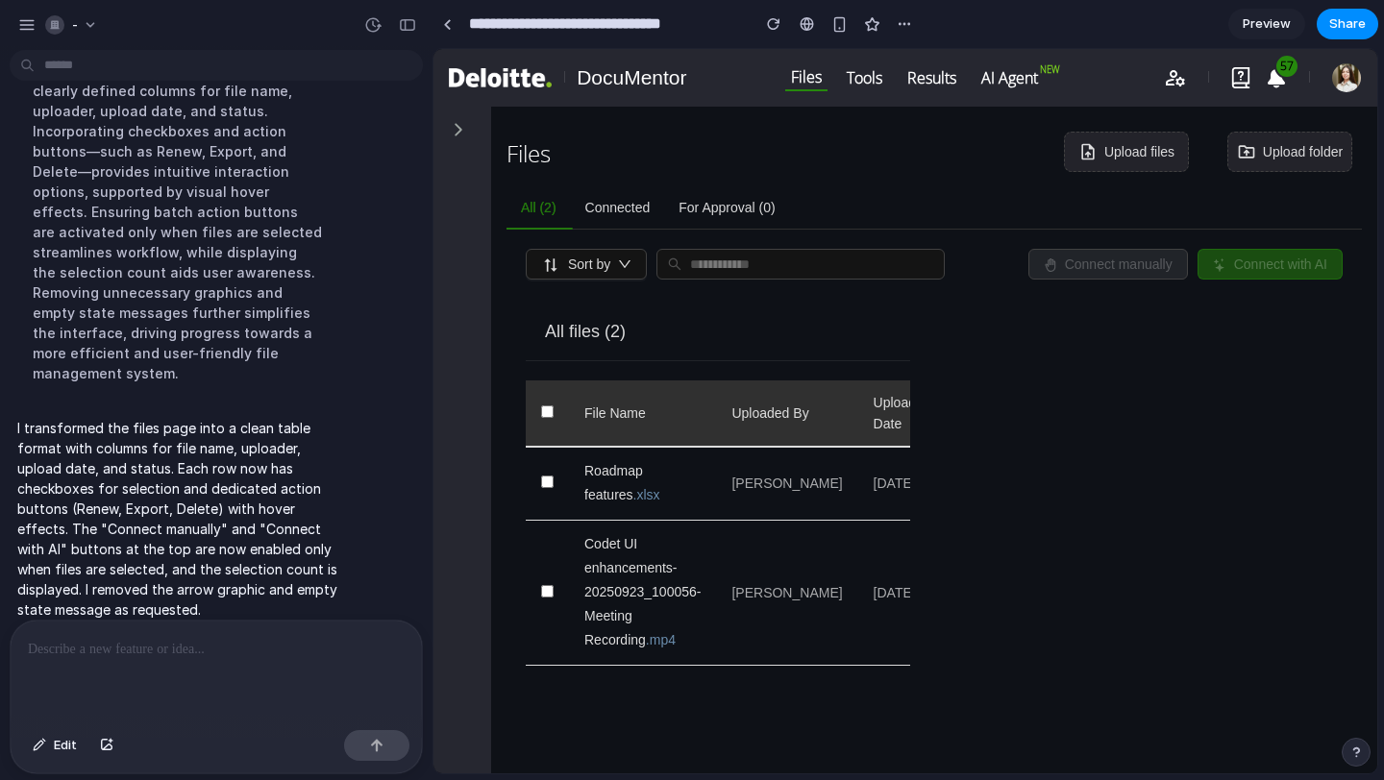
click at [231, 665] on div at bounding box center [216, 672] width 411 height 102
click at [397, 742] on button "button" at bounding box center [376, 745] width 65 height 31
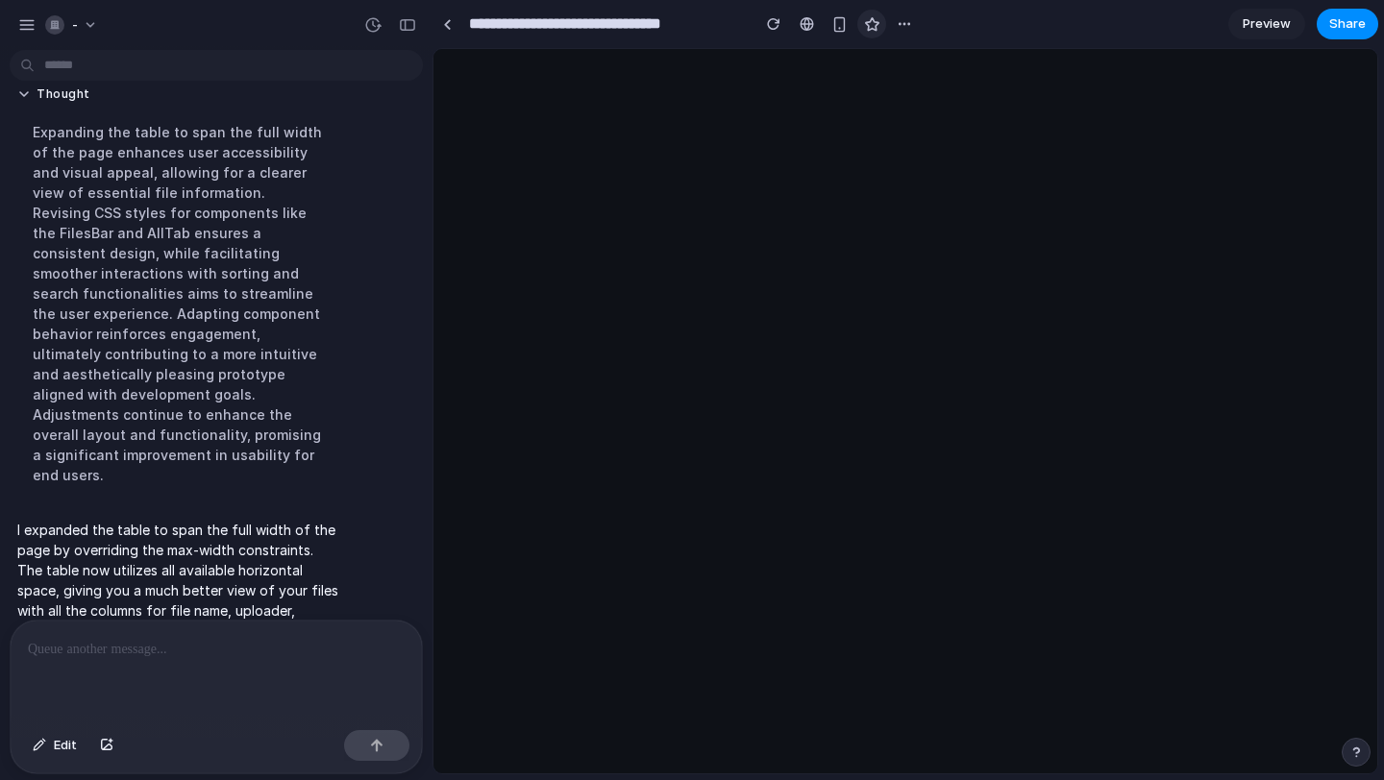
scroll to position [0, 0]
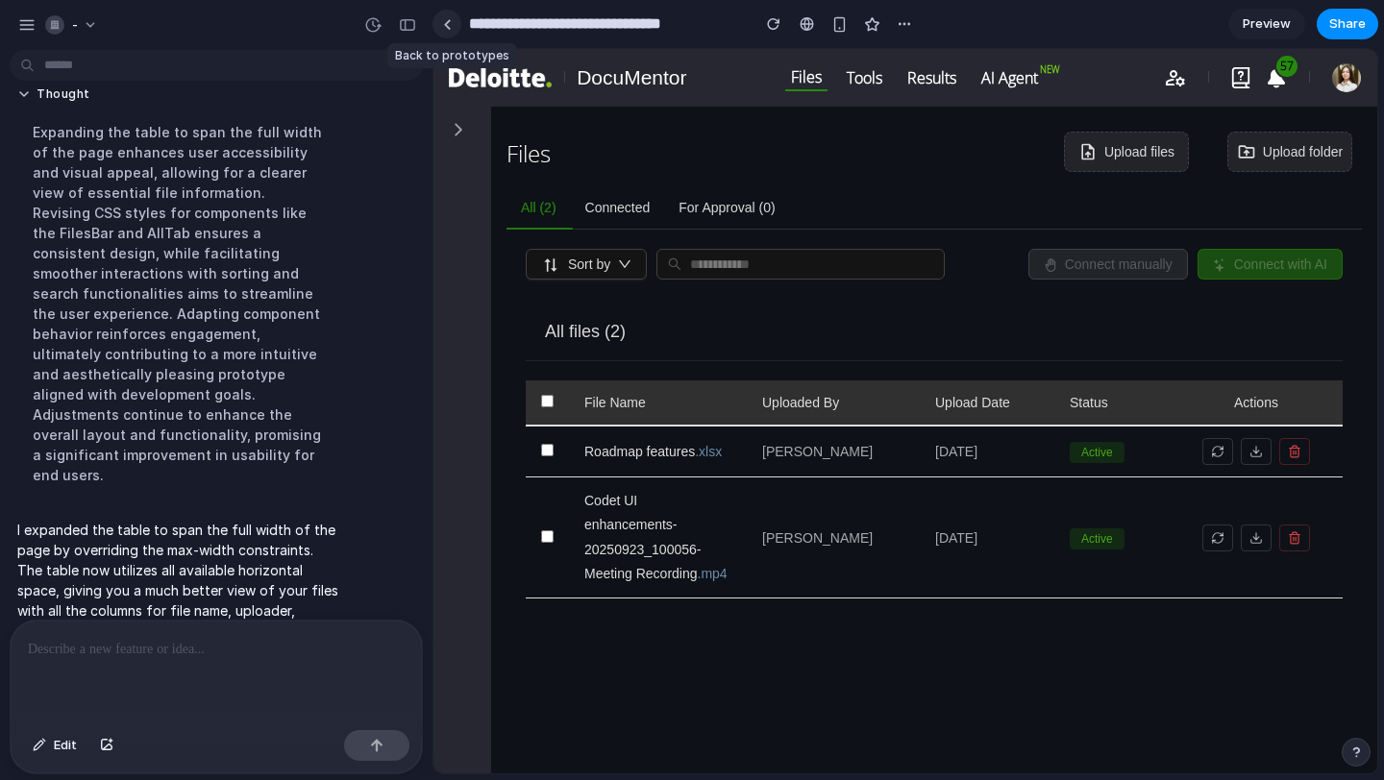
click at [448, 26] on div at bounding box center [447, 24] width 9 height 11
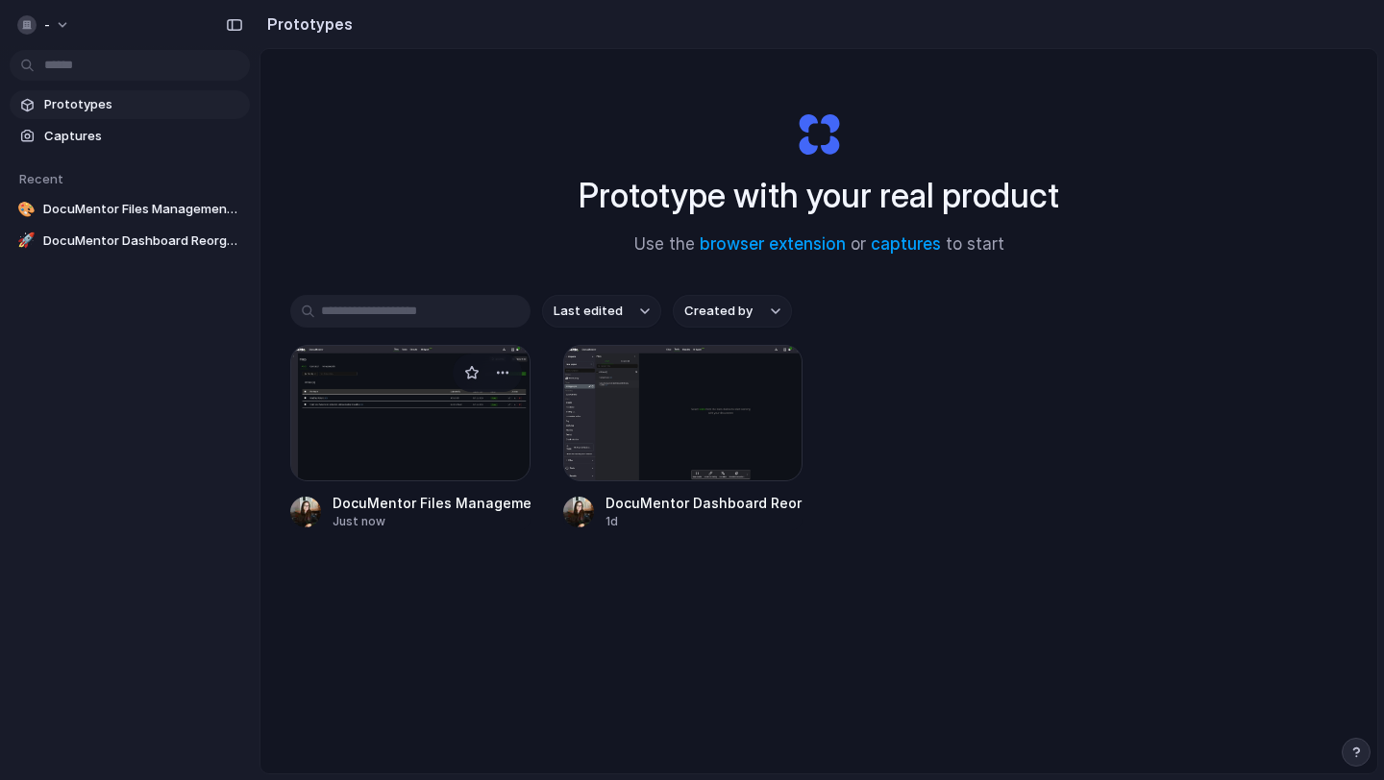
click at [422, 429] on div at bounding box center [410, 413] width 240 height 136
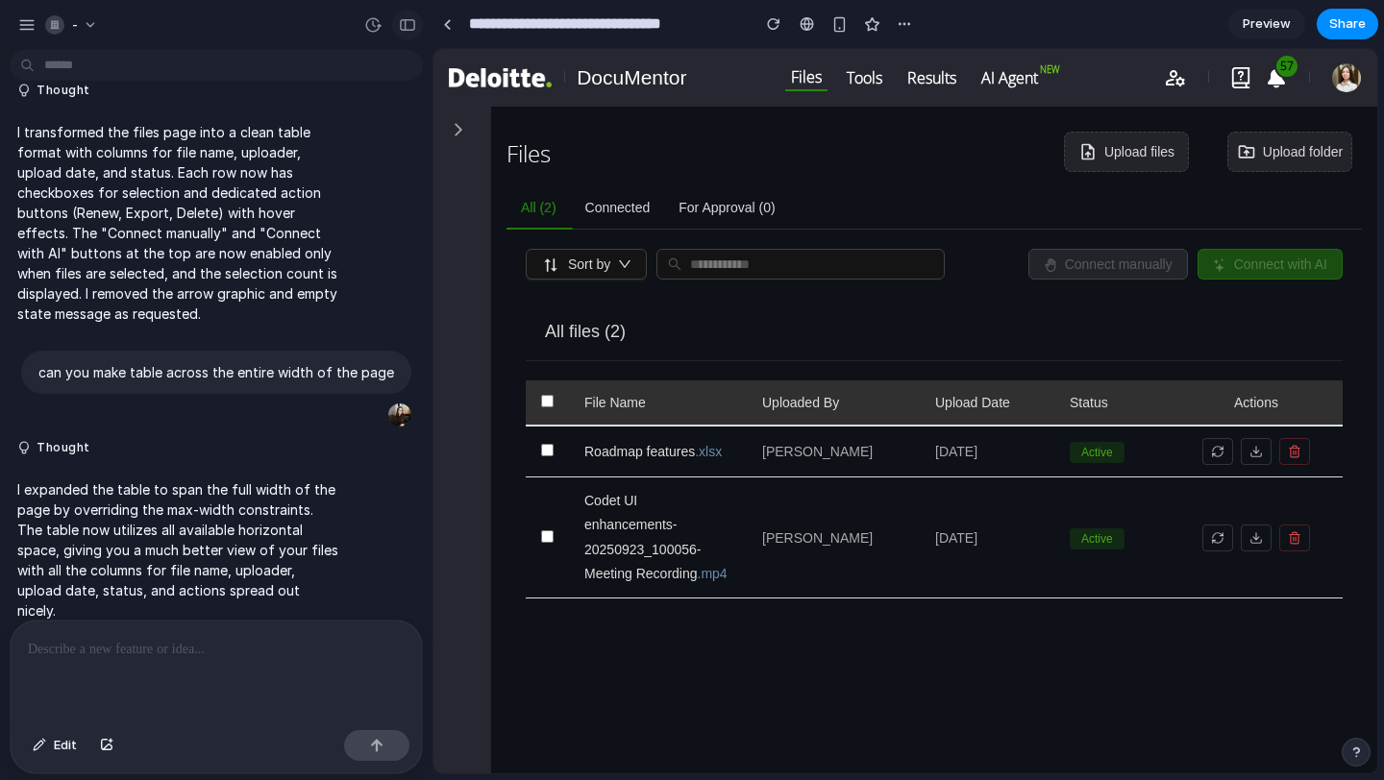
click at [407, 31] on button "button" at bounding box center [407, 25] width 31 height 31
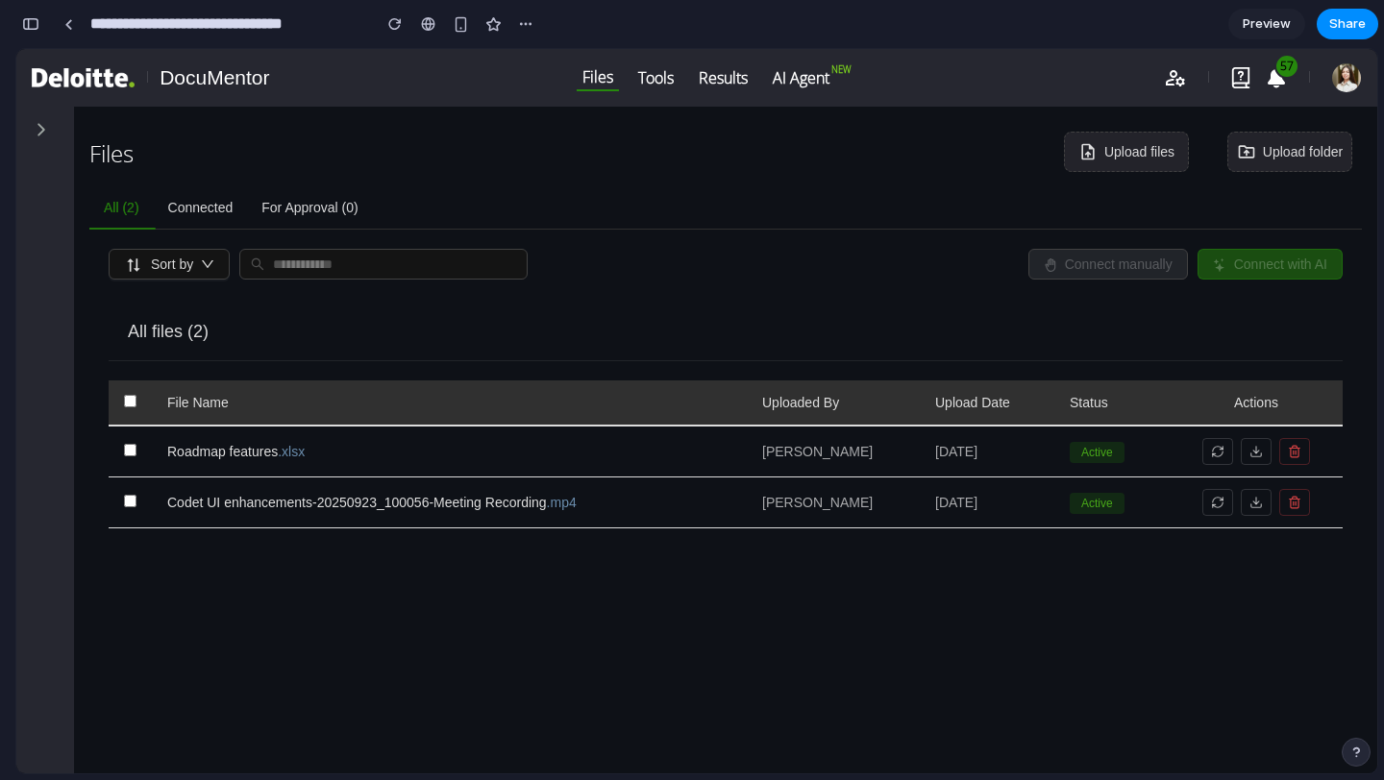
click at [1099, 456] on span "Active" at bounding box center [1097, 452] width 55 height 21
click at [1219, 456] on button at bounding box center [1217, 451] width 31 height 27
click at [1291, 458] on button at bounding box center [1294, 451] width 31 height 27
click at [214, 267] on icon "button" at bounding box center [207, 264] width 13 height 13
click at [299, 262] on input "text" at bounding box center [387, 264] width 228 height 21
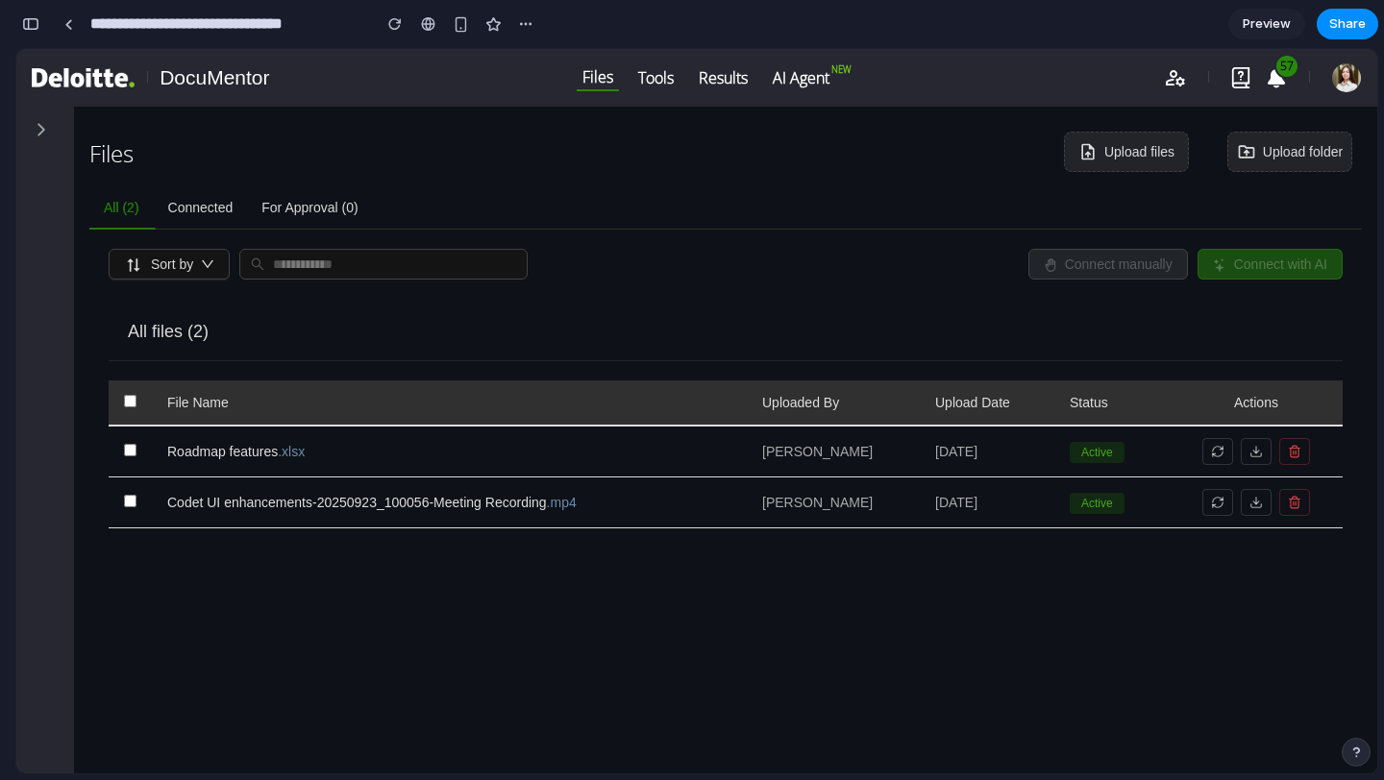
click at [196, 198] on div "Connected" at bounding box center [201, 207] width 94 height 21
click at [320, 198] on div "For Approval (0)" at bounding box center [309, 207] width 125 height 21
click at [467, 320] on div "All files (2)" at bounding box center [726, 332] width 1234 height 59
click at [819, 306] on div "All files (2)" at bounding box center [726, 332] width 1234 height 59
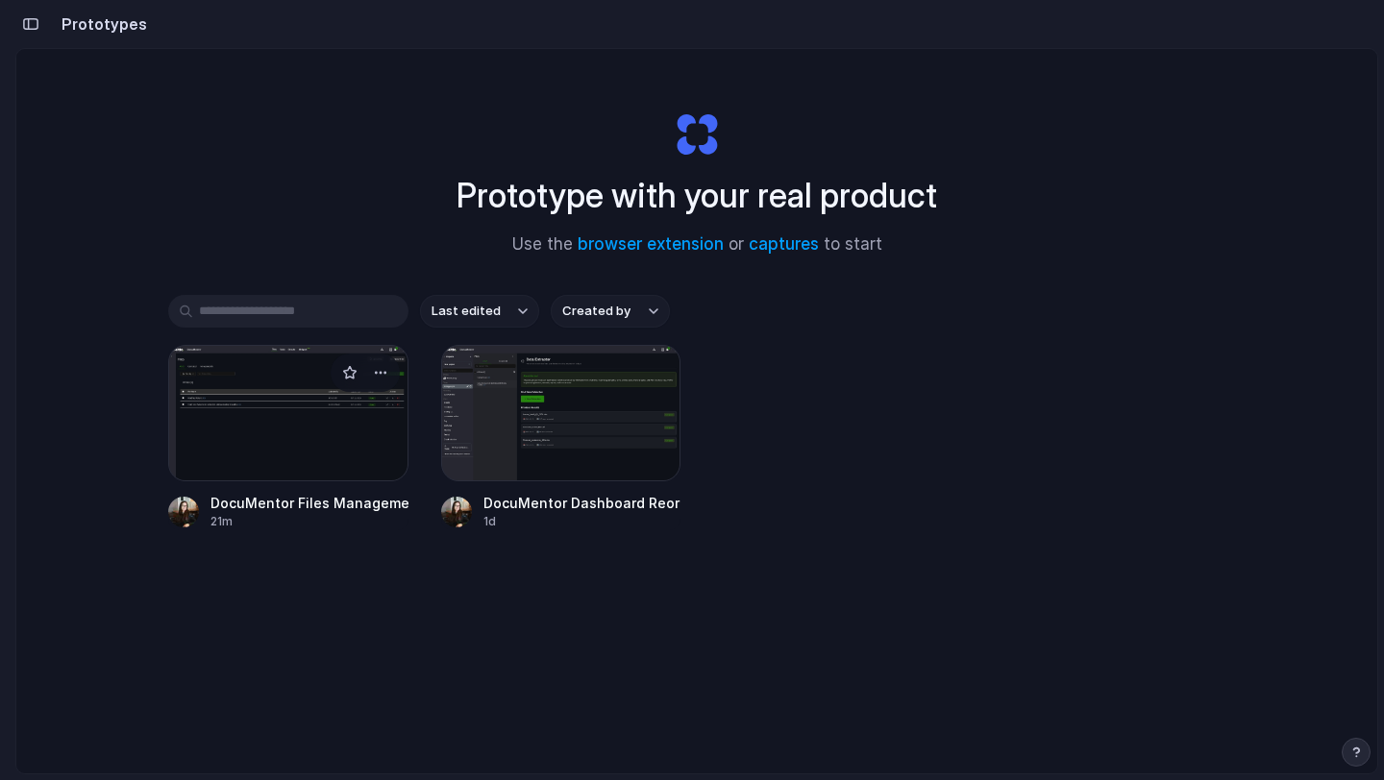
click at [236, 404] on div at bounding box center [288, 413] width 240 height 136
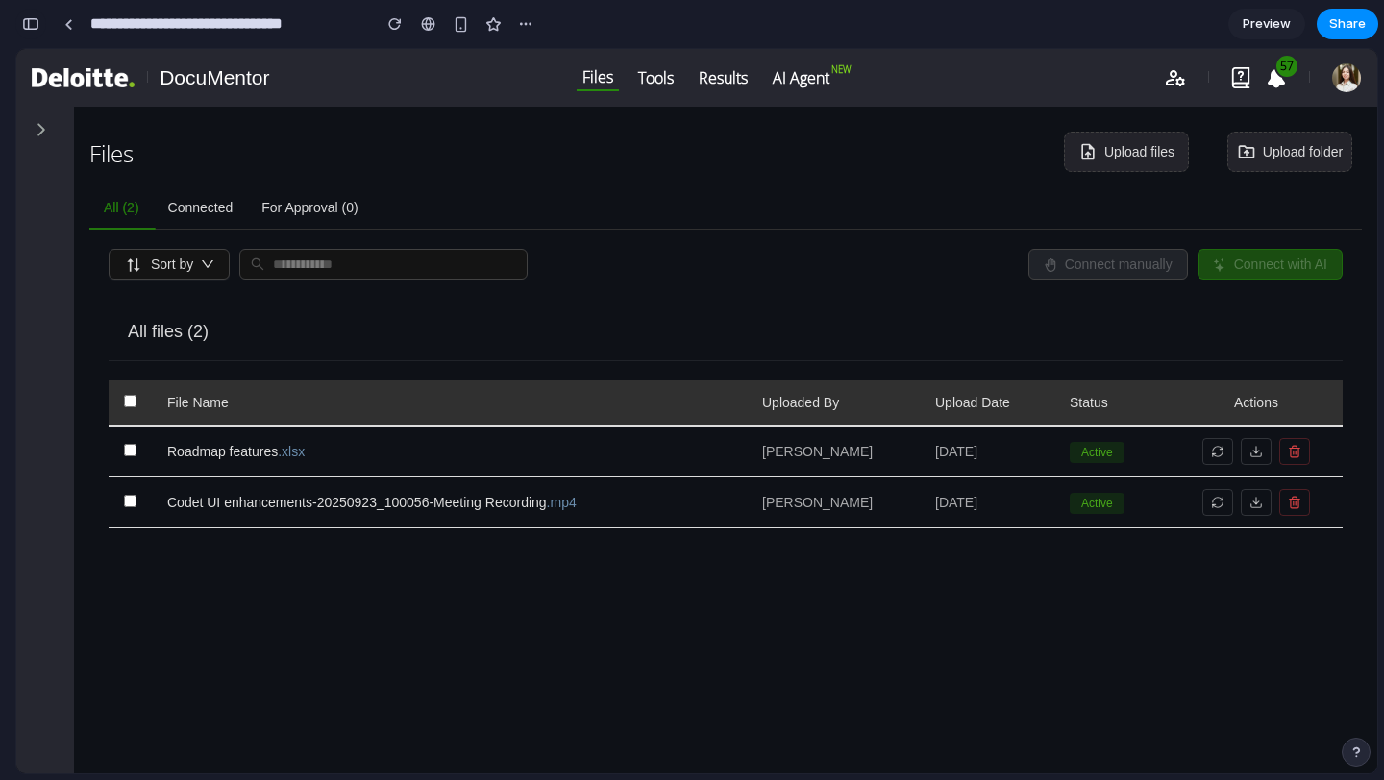
click at [29, 23] on div "button" at bounding box center [30, 23] width 17 height 13
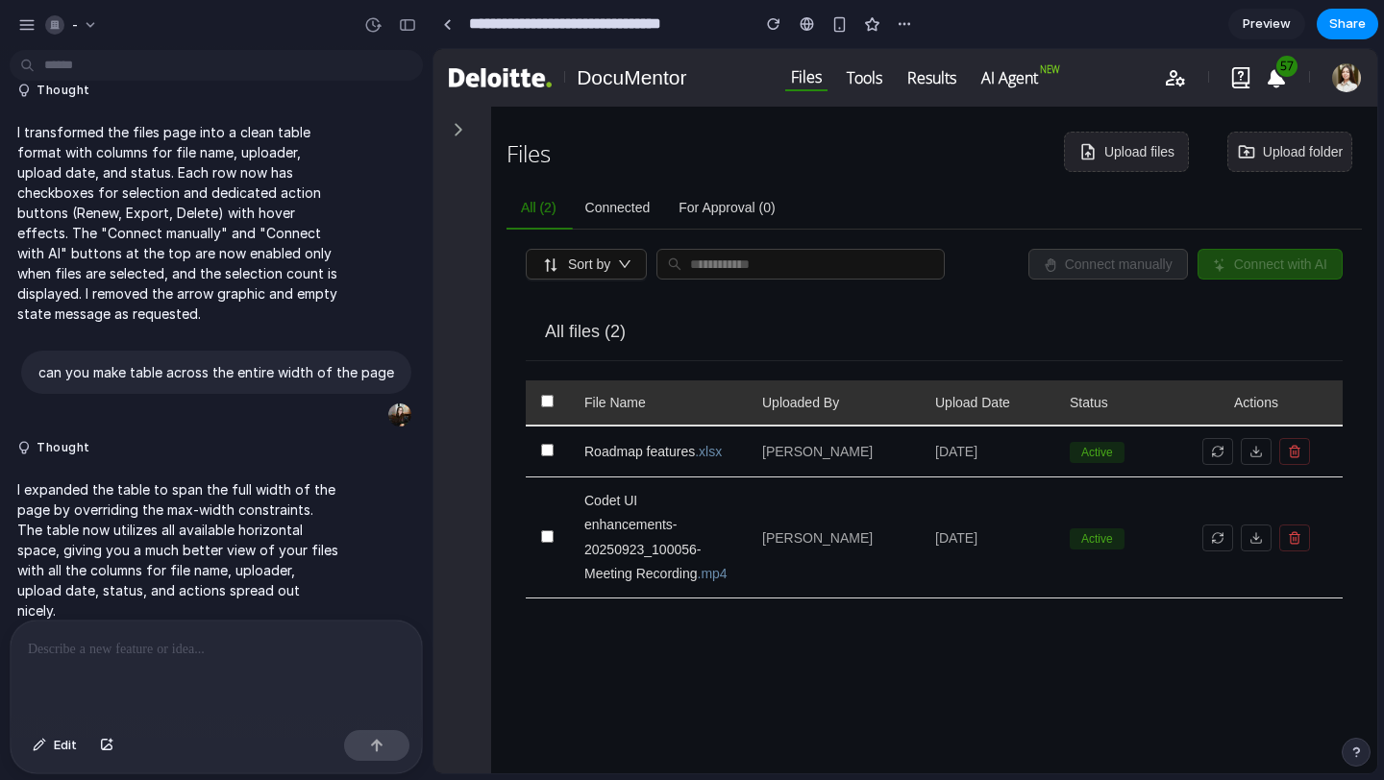
click at [164, 658] on p at bounding box center [216, 649] width 377 height 23
